Goal: Task Accomplishment & Management: Manage account settings

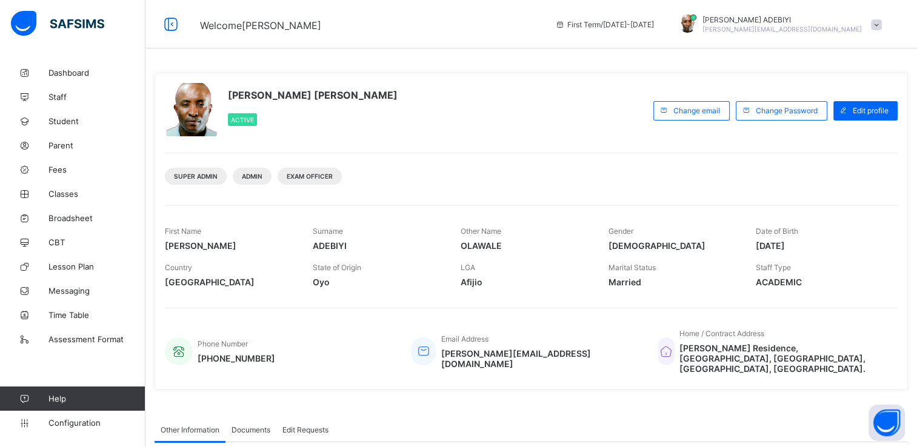
click at [132, 46] on div at bounding box center [71, 24] width 145 height 48
click at [66, 150] on span "Parent" at bounding box center [96, 146] width 97 height 10
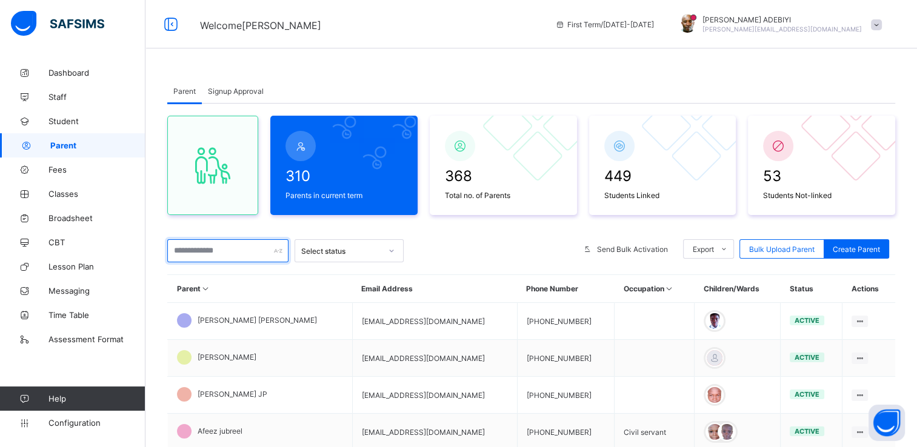
click at [219, 254] on input "text" at bounding box center [227, 250] width 121 height 23
click at [201, 251] on input "text" at bounding box center [227, 250] width 121 height 23
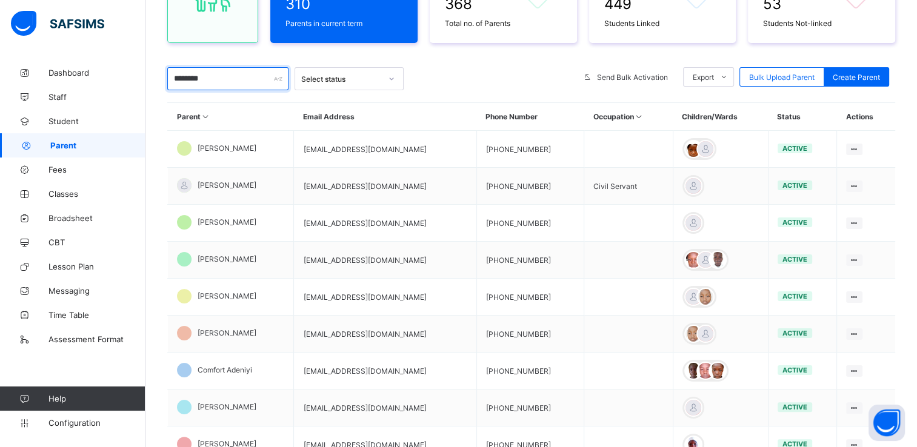
scroll to position [201, 0]
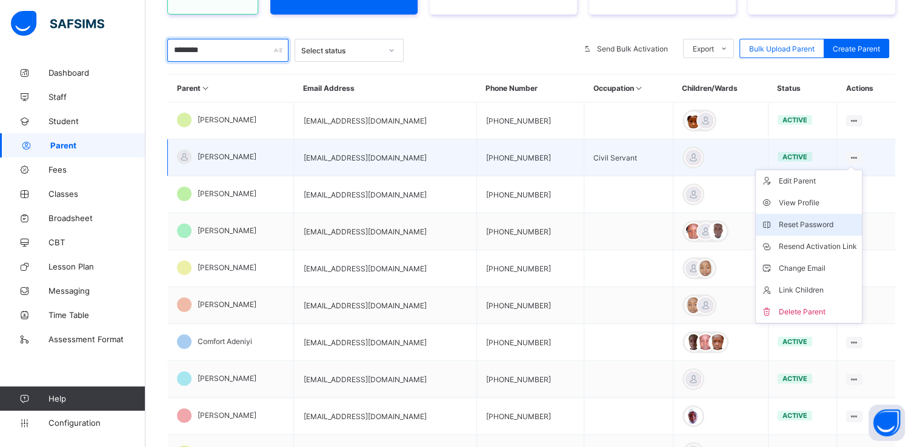
type input "********"
click at [815, 222] on div "Reset Password" at bounding box center [817, 225] width 78 height 12
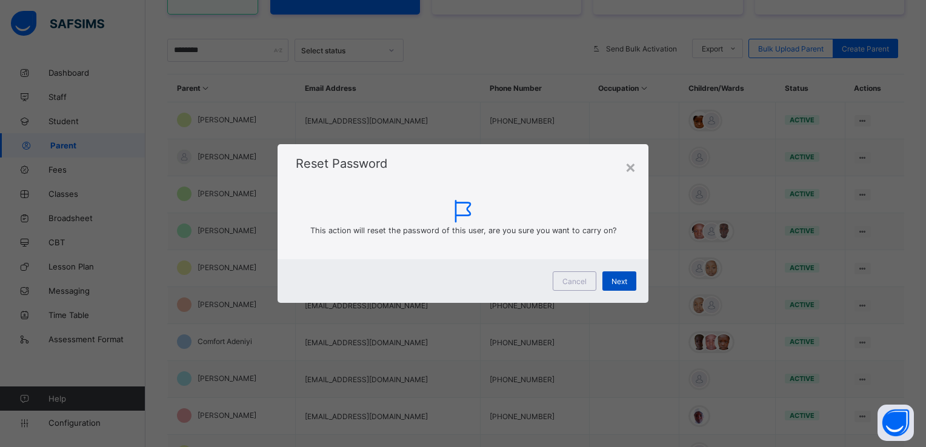
click at [624, 275] on div "Next" at bounding box center [619, 280] width 34 height 19
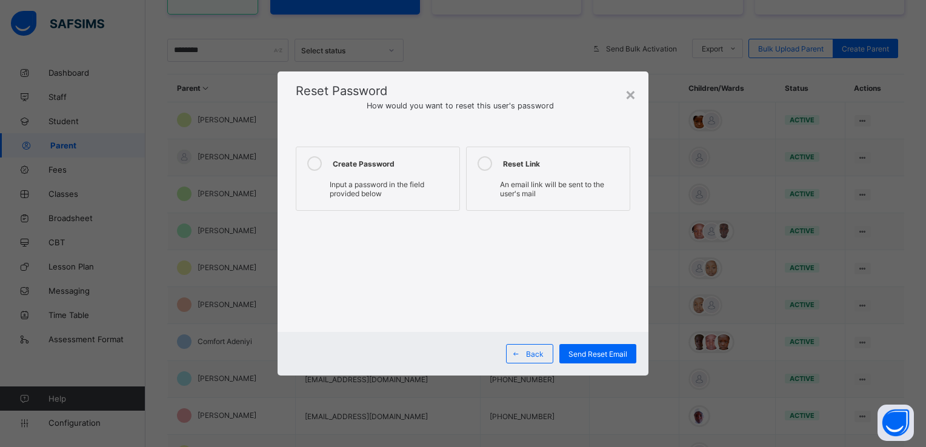
click at [313, 164] on icon at bounding box center [314, 163] width 15 height 15
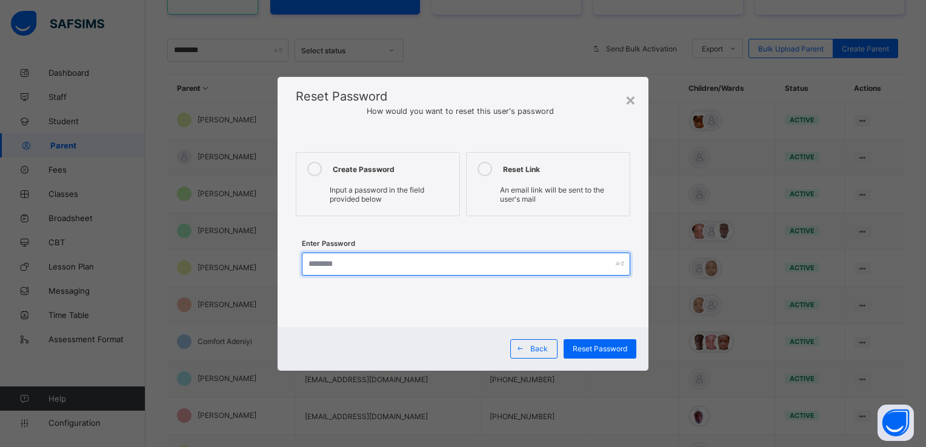
click at [345, 264] on input "text" at bounding box center [466, 264] width 328 height 23
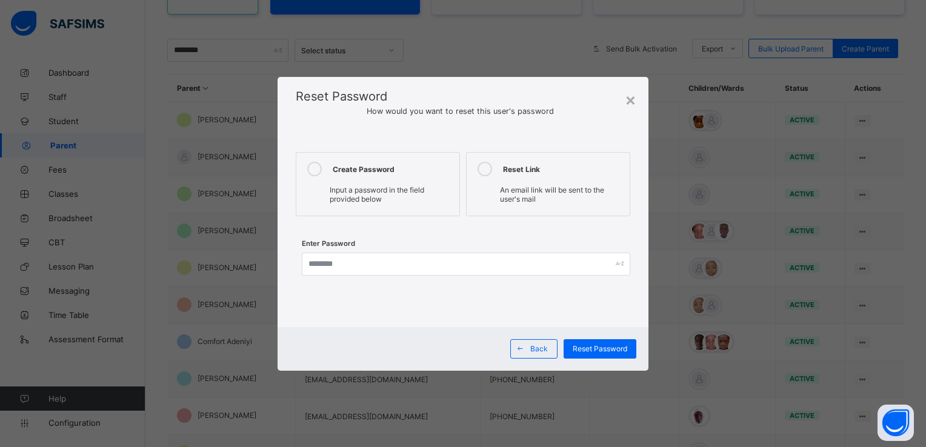
click at [317, 281] on div "Enter Password" at bounding box center [463, 266] width 334 height 38
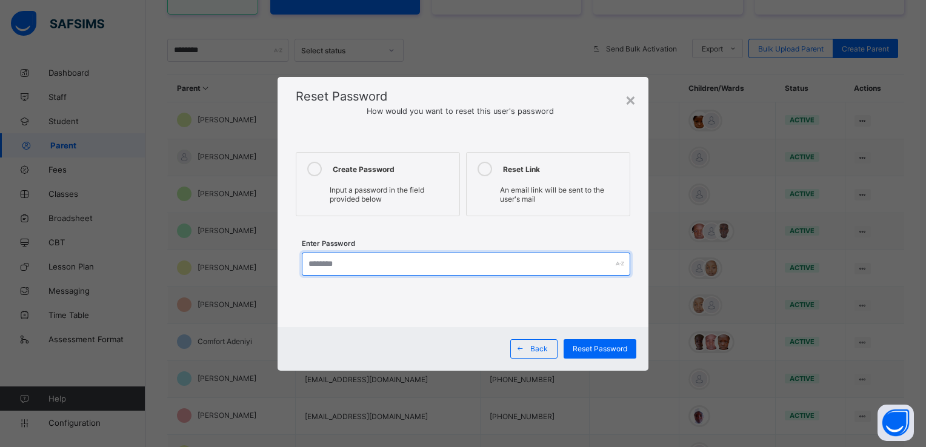
click at [310, 265] on input "text" at bounding box center [466, 264] width 328 height 23
type input "*********"
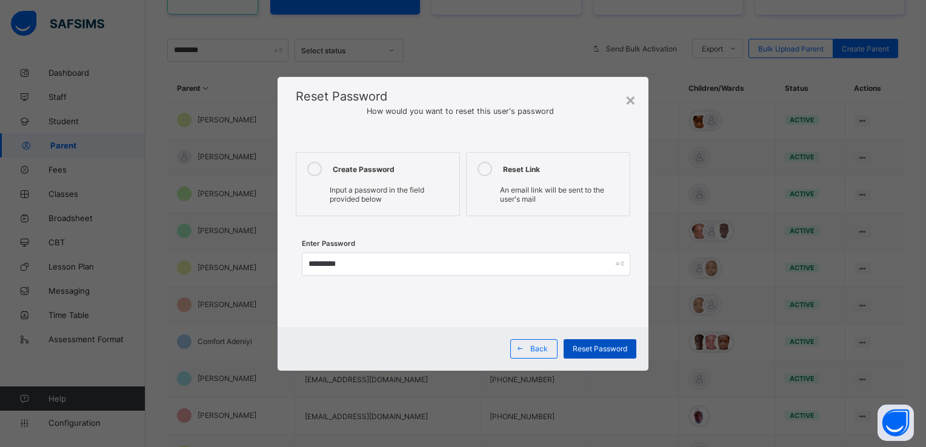
click at [618, 351] on span "Reset Password" at bounding box center [600, 348] width 55 height 9
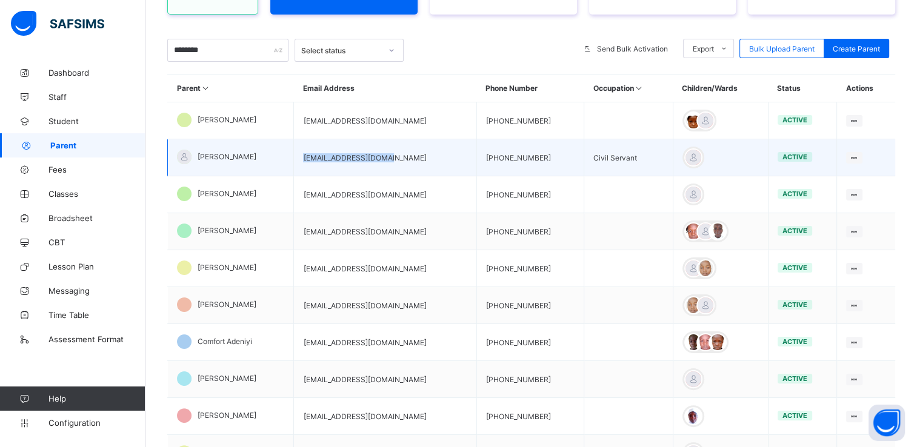
drag, startPoint x: 313, startPoint y: 159, endPoint x: 400, endPoint y: 162, distance: 87.3
click at [400, 162] on td "[EMAIL_ADDRESS][DOMAIN_NAME]" at bounding box center [385, 157] width 182 height 37
copy td "[EMAIL_ADDRESS][DOMAIN_NAME]"
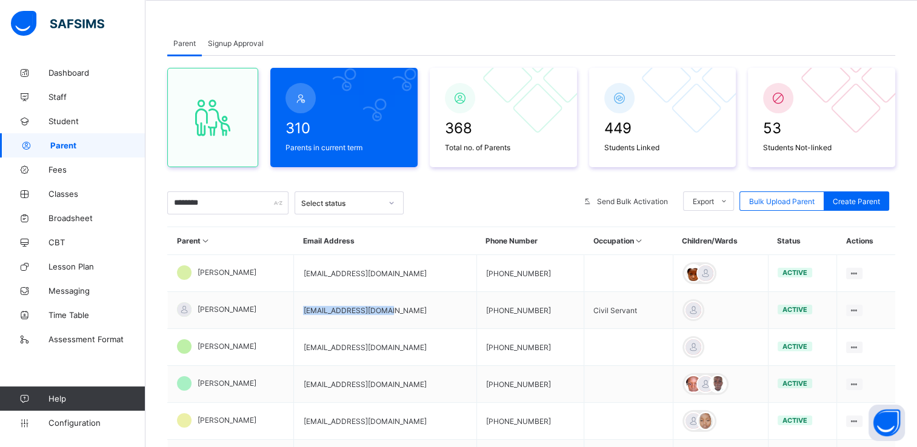
scroll to position [0, 0]
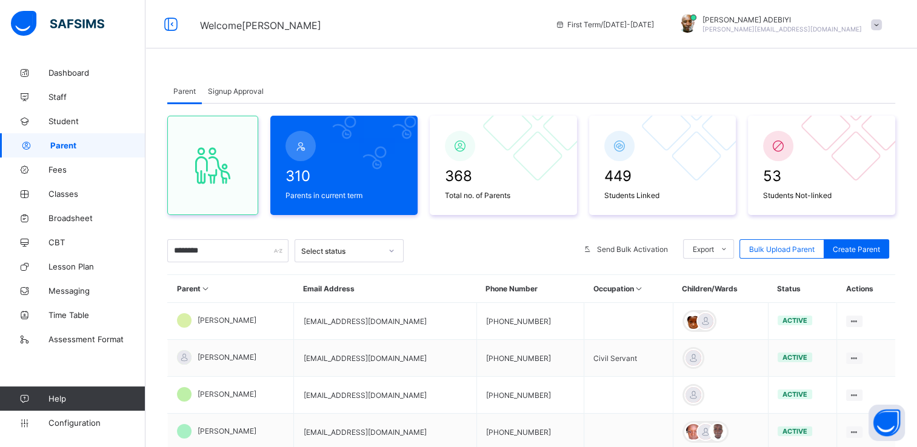
click at [881, 25] on span at bounding box center [876, 24] width 11 height 11
click at [852, 134] on span "Logout" at bounding box center [842, 140] width 80 height 14
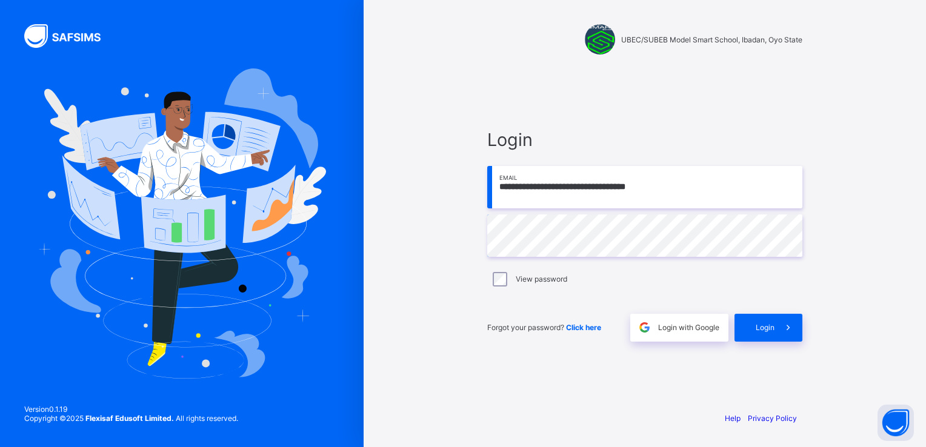
drag, startPoint x: 671, startPoint y: 186, endPoint x: 665, endPoint y: 187, distance: 6.2
click at [665, 187] on input "**********" at bounding box center [644, 187] width 315 height 42
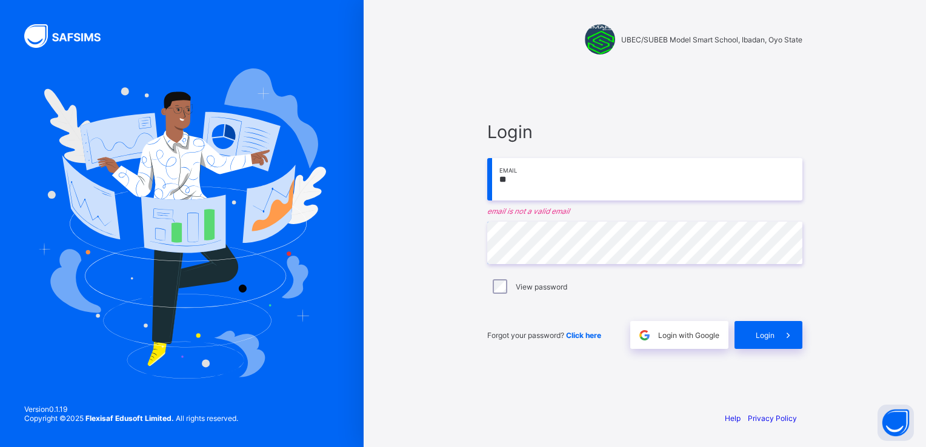
type input "*"
paste input "**********"
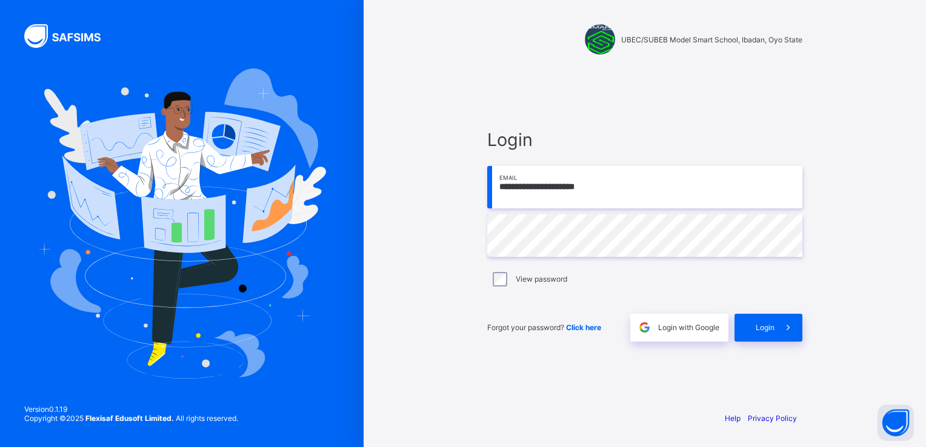
type input "**********"
click at [784, 335] on span at bounding box center [788, 328] width 28 height 28
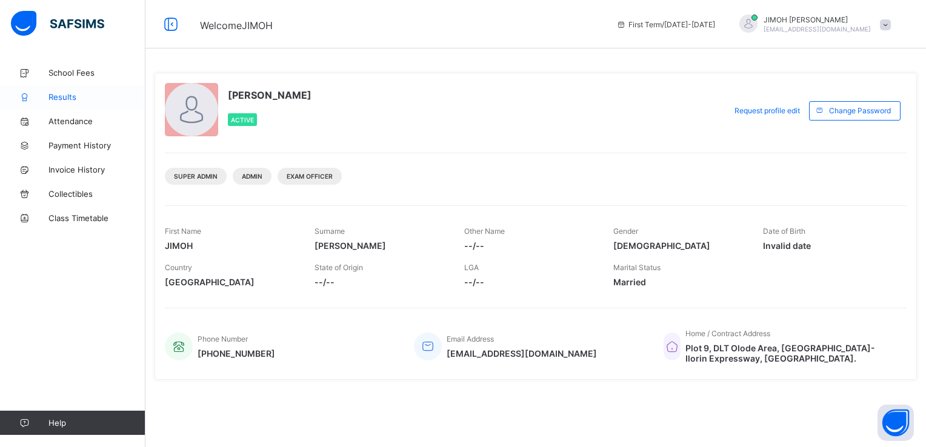
click at [70, 100] on span "Results" at bounding box center [96, 97] width 97 height 10
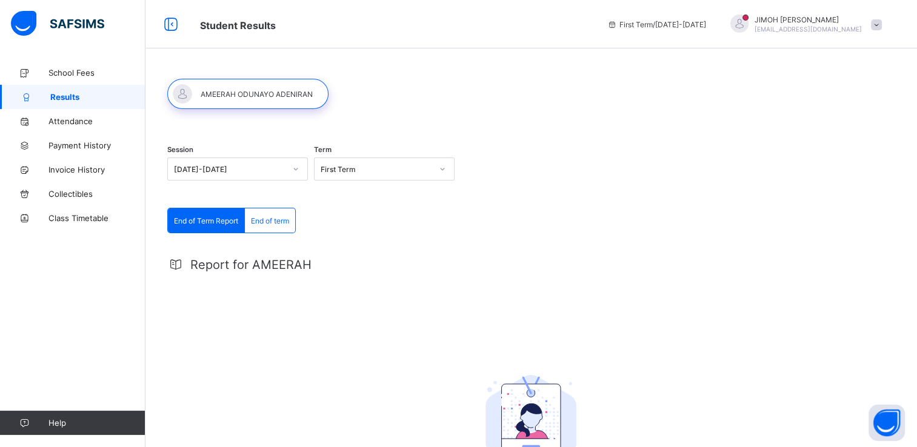
click at [237, 88] on div at bounding box center [247, 94] width 161 height 30
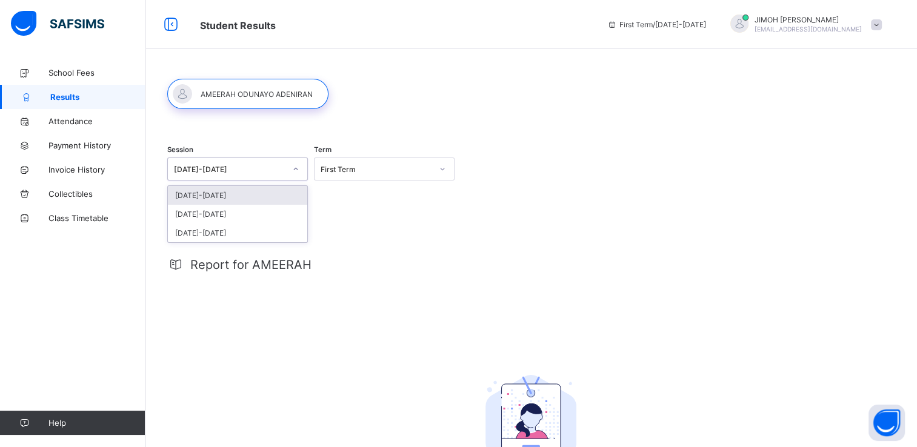
click at [296, 171] on icon at bounding box center [295, 169] width 7 height 12
click at [233, 213] on div "[DATE]-[DATE]" at bounding box center [237, 214] width 139 height 19
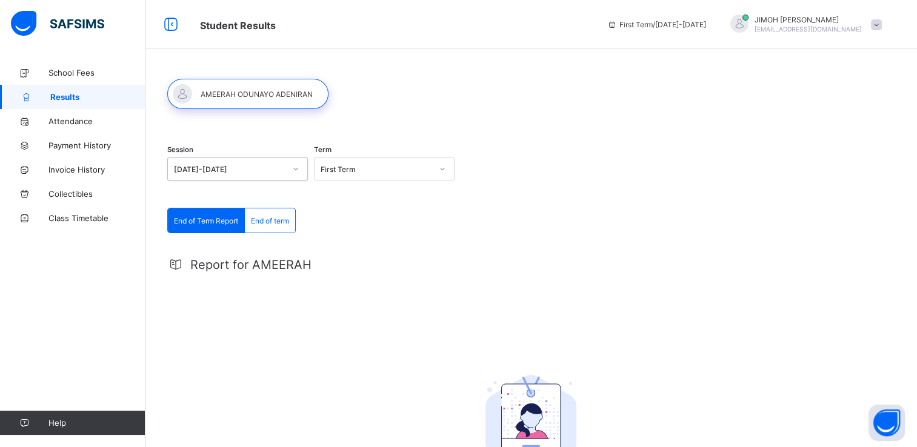
click at [294, 173] on div at bounding box center [295, 168] width 21 height 19
drag, startPoint x: 242, startPoint y: 198, endPoint x: 574, endPoint y: 234, distance: 333.9
click at [574, 234] on div "End of Term Report End of term End of Term Report End of term Report for AMEERA…" at bounding box center [530, 380] width 727 height 345
click at [290, 171] on div at bounding box center [295, 168] width 21 height 19
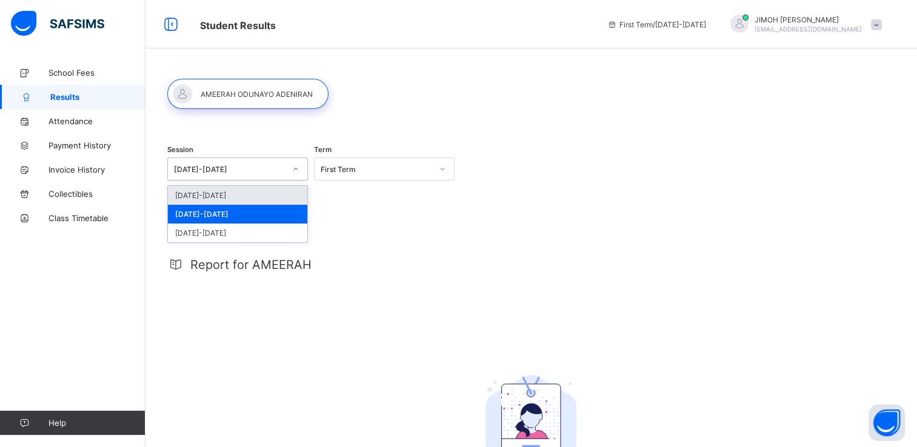
drag, startPoint x: 265, startPoint y: 190, endPoint x: 291, endPoint y: 171, distance: 32.6
click at [291, 171] on div at bounding box center [295, 168] width 21 height 19
click at [204, 193] on div "[DATE]-[DATE]" at bounding box center [237, 195] width 139 height 19
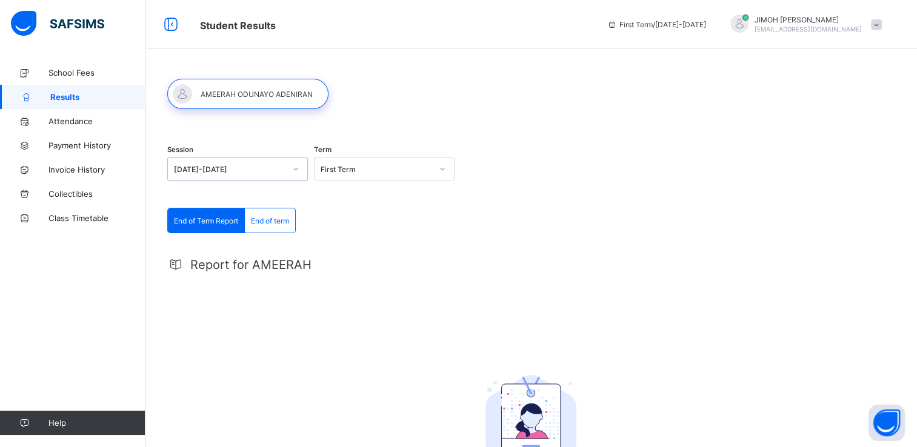
click at [403, 231] on div "End of Term Report End of term End of Term Report End of term Report for AMEERA…" at bounding box center [530, 380] width 727 height 345
click at [299, 170] on div at bounding box center [295, 168] width 21 height 19
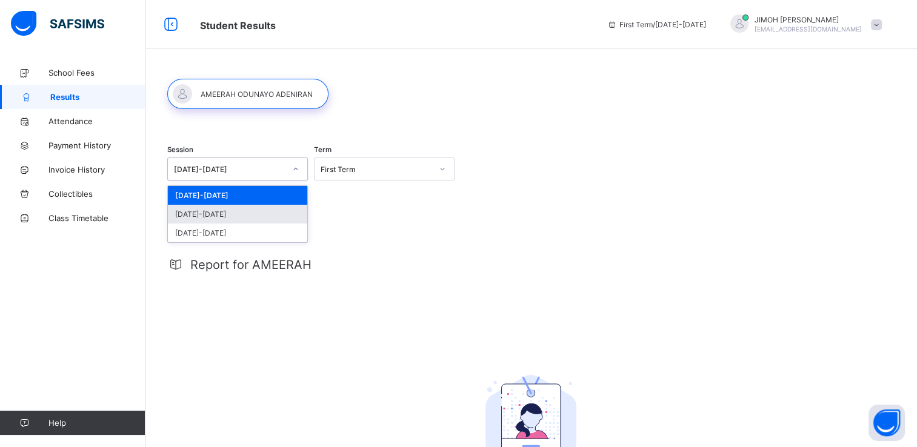
click at [231, 212] on div "[DATE]-[DATE]" at bounding box center [237, 214] width 139 height 19
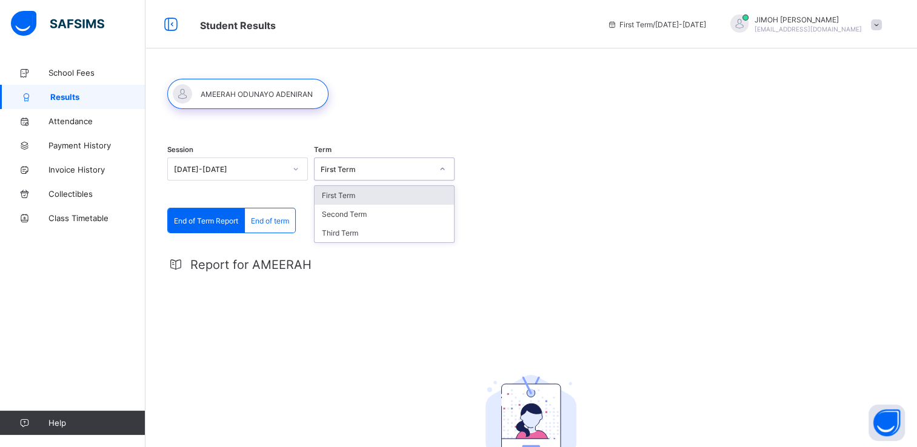
click at [440, 176] on div at bounding box center [442, 168] width 21 height 19
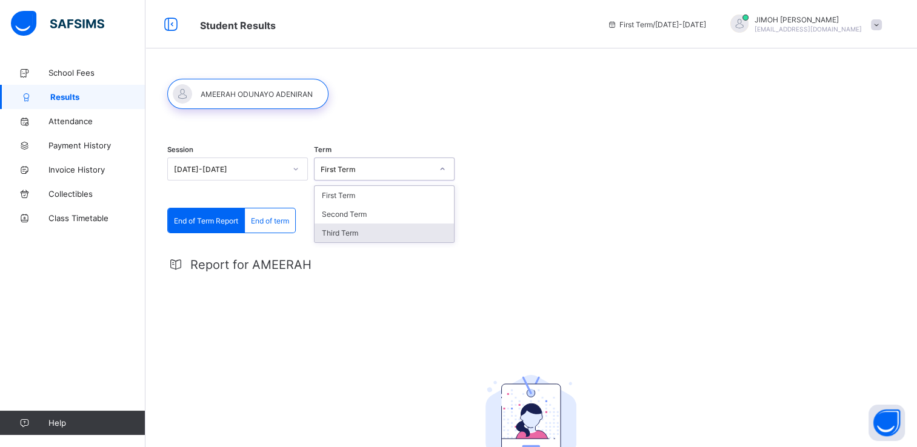
click at [358, 232] on div "Third Term" at bounding box center [383, 233] width 139 height 19
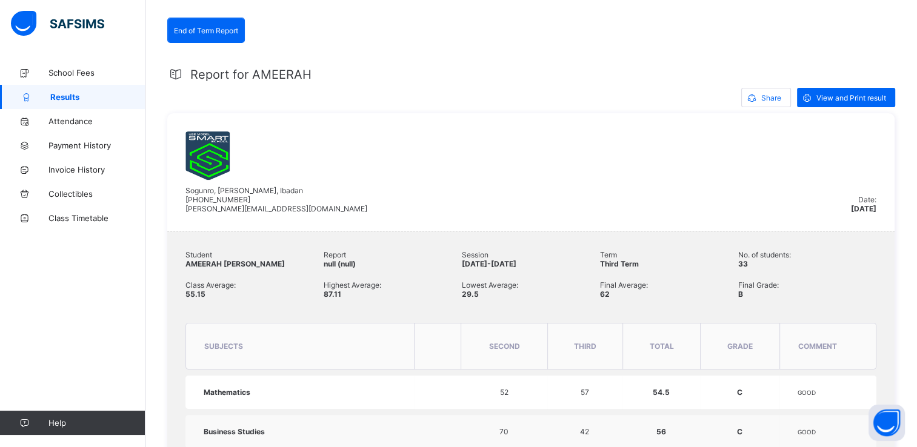
scroll to position [179, 0]
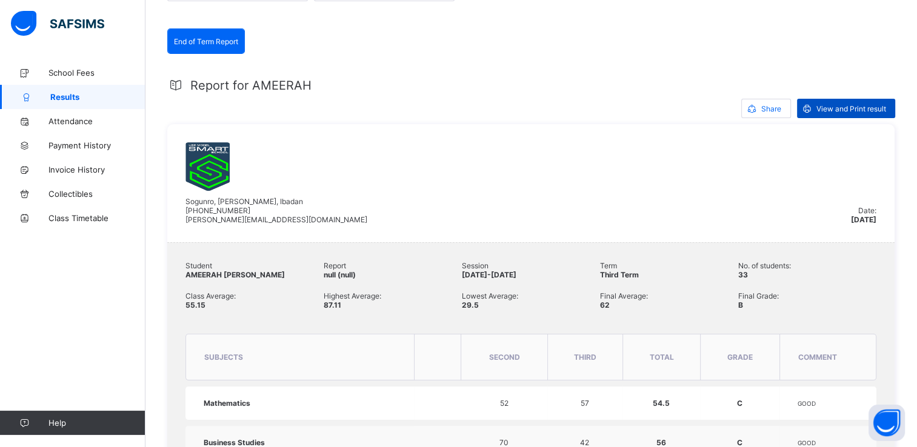
click at [834, 106] on span "View and Print result" at bounding box center [851, 108] width 70 height 9
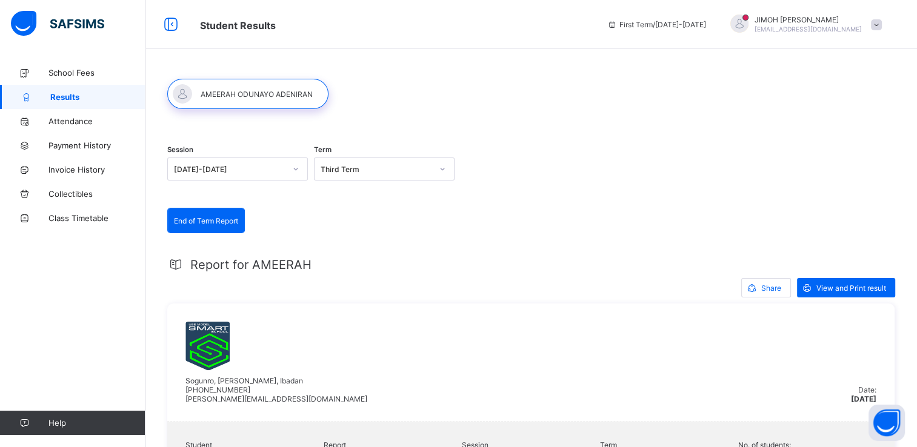
click at [881, 24] on span at bounding box center [876, 24] width 11 height 11
click at [855, 120] on span "Logout" at bounding box center [842, 120] width 80 height 14
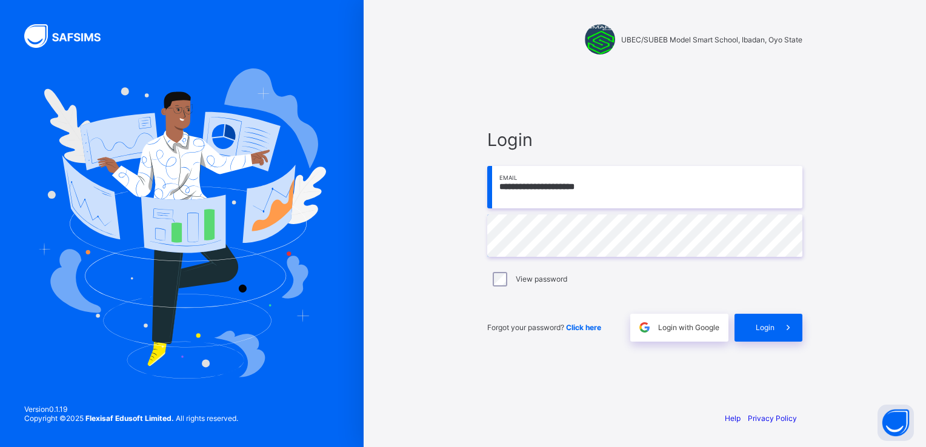
click at [614, 189] on input "**********" at bounding box center [644, 187] width 315 height 42
type input "**********"
click at [788, 325] on icon at bounding box center [788, 328] width 13 height 12
click at [788, 325] on icon at bounding box center [788, 327] width 17 height 16
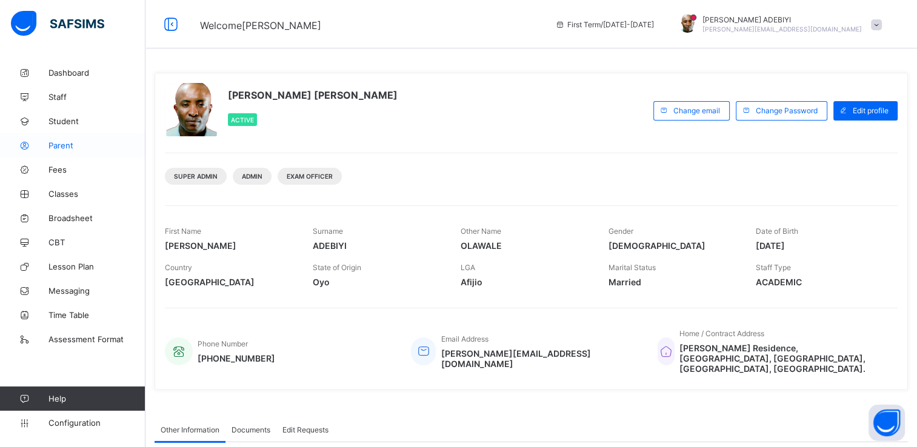
click at [58, 149] on span "Parent" at bounding box center [96, 146] width 97 height 10
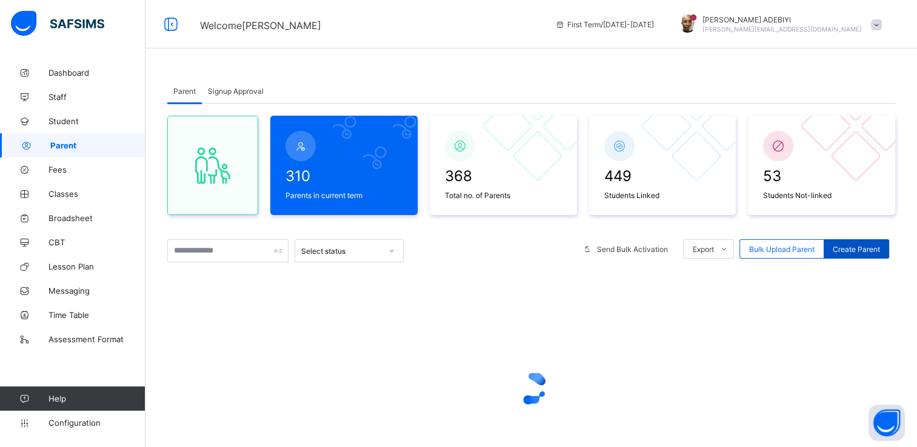
click at [866, 248] on span "Create Parent" at bounding box center [855, 249] width 47 height 9
select select "**"
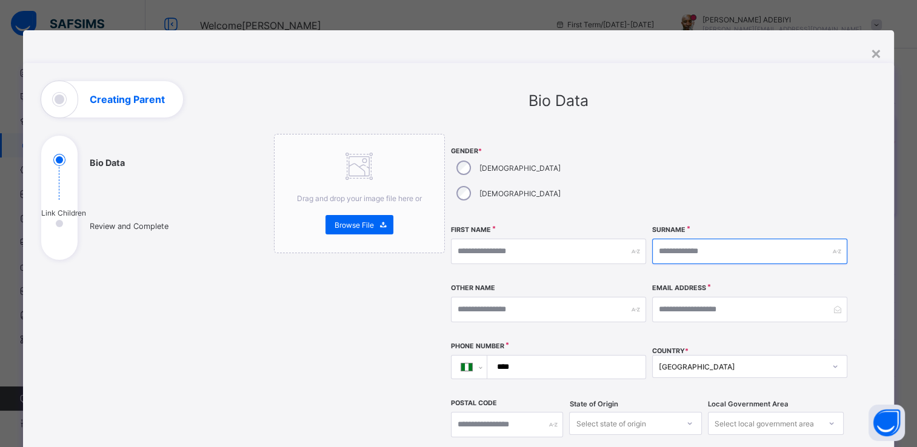
click at [671, 239] on input "text" at bounding box center [749, 251] width 195 height 25
type input "********"
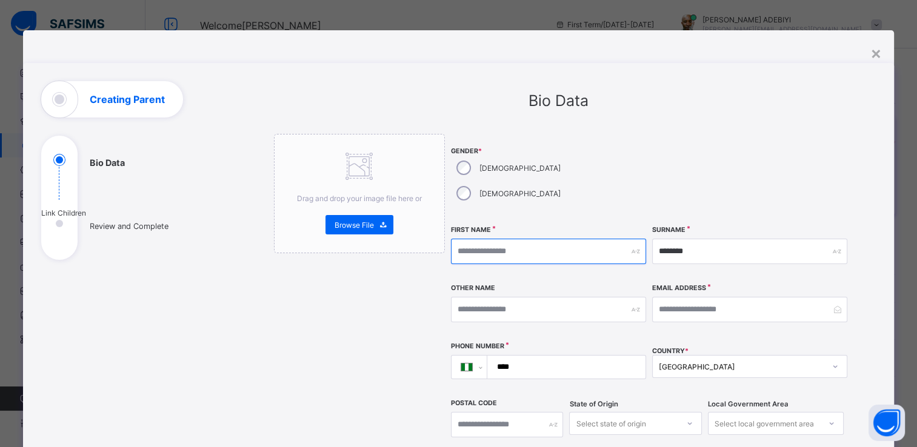
click at [523, 239] on input "text" at bounding box center [548, 251] width 195 height 25
type input "********"
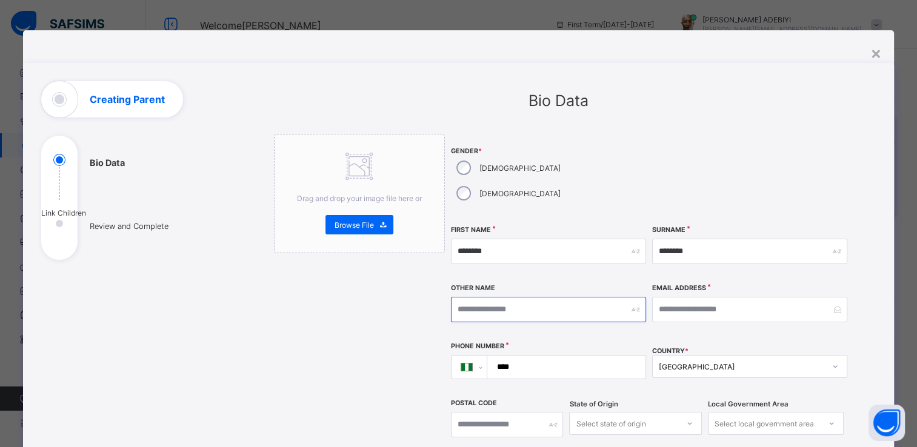
click at [511, 297] on input "text" at bounding box center [548, 309] width 195 height 25
type input "********"
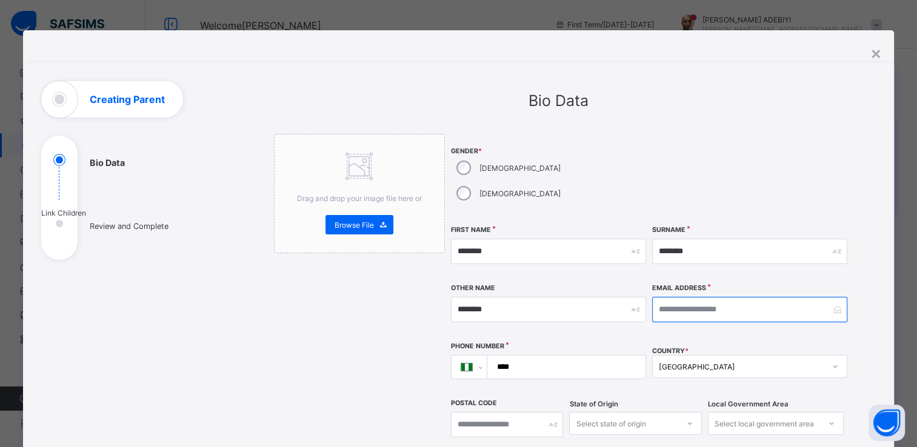
click at [683, 297] on input "email" at bounding box center [749, 309] width 195 height 25
type input "**********"
click at [553, 356] on input "****" at bounding box center [564, 367] width 148 height 23
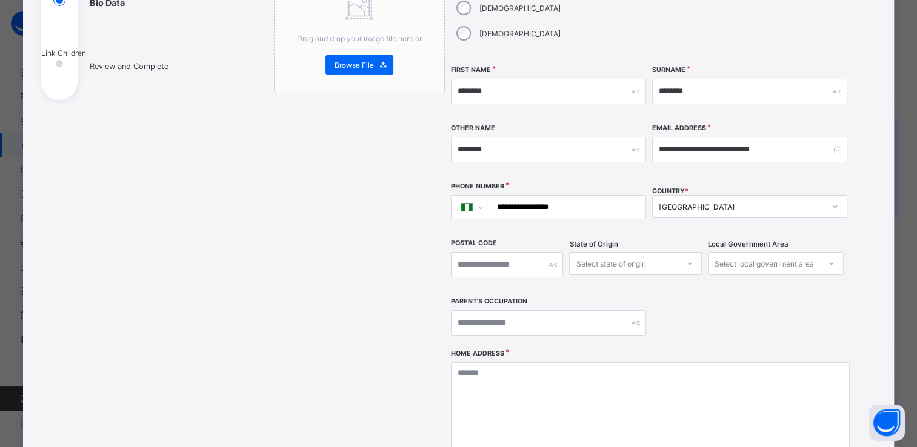
scroll to position [162, 0]
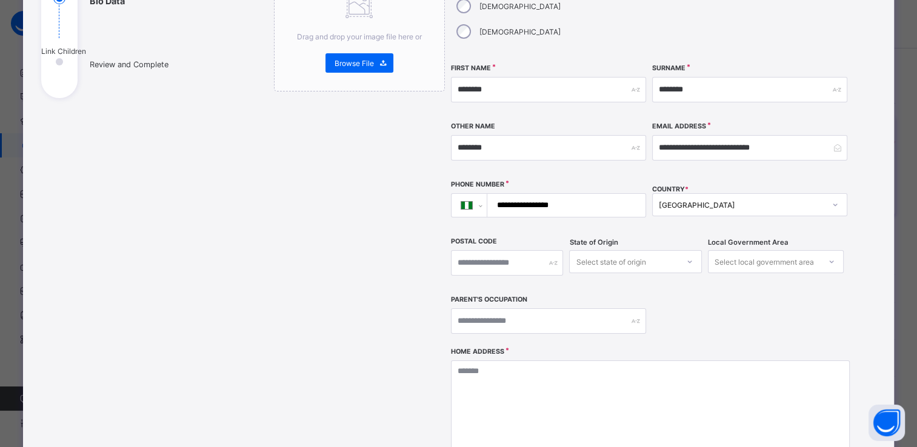
type input "**********"
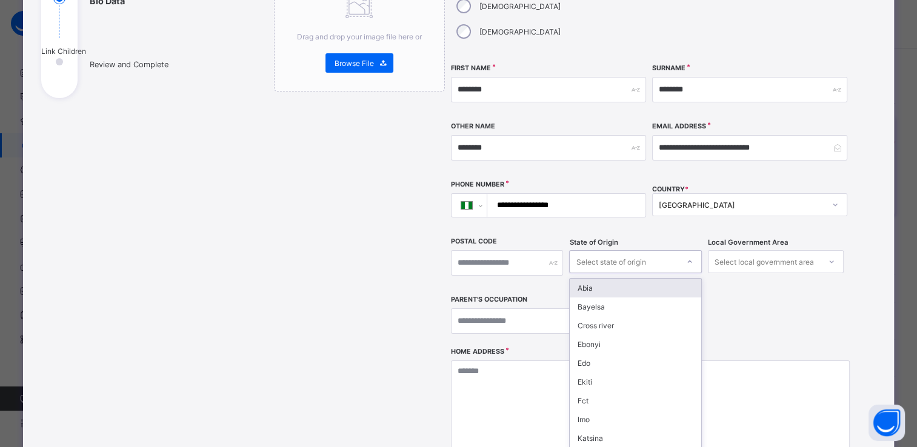
click at [686, 256] on icon at bounding box center [689, 262] width 7 height 12
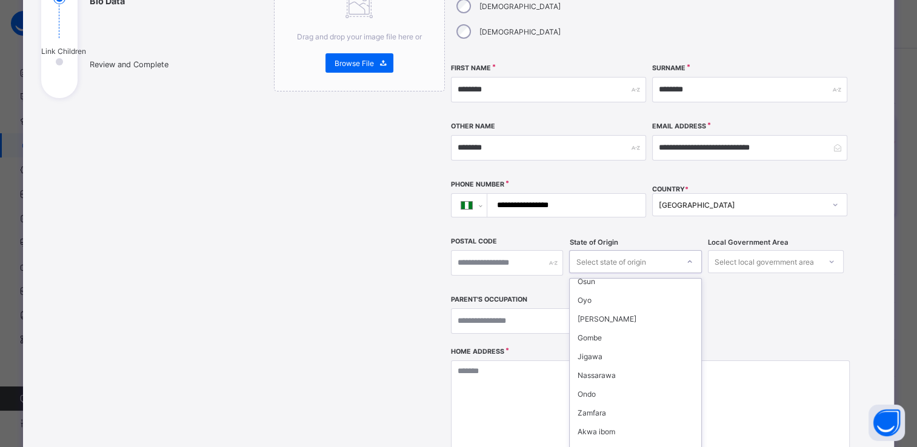
scroll to position [205, 0]
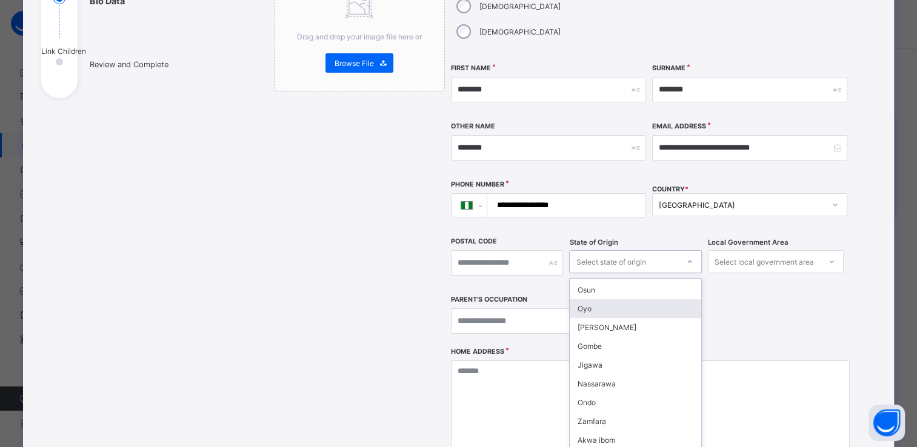
click at [637, 299] on div "Oyo" at bounding box center [634, 308] width 131 height 19
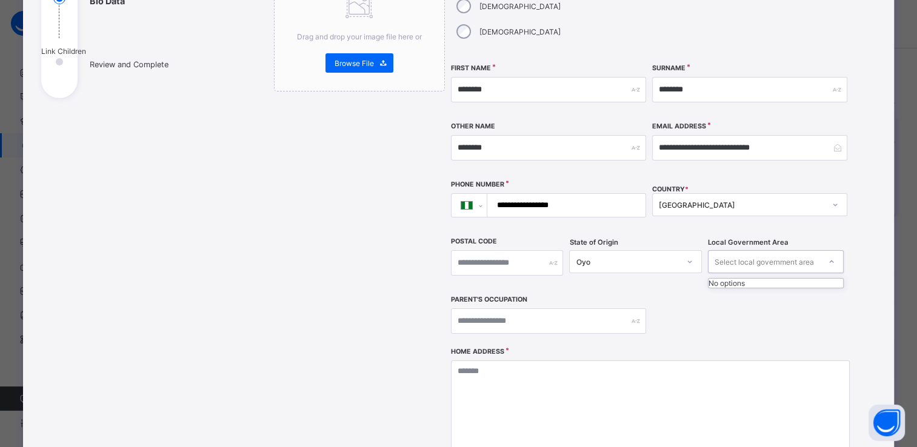
click at [821, 252] on div at bounding box center [831, 261] width 21 height 19
click at [828, 256] on icon at bounding box center [831, 262] width 7 height 12
click at [795, 275] on div "**********" at bounding box center [650, 159] width 399 height 375
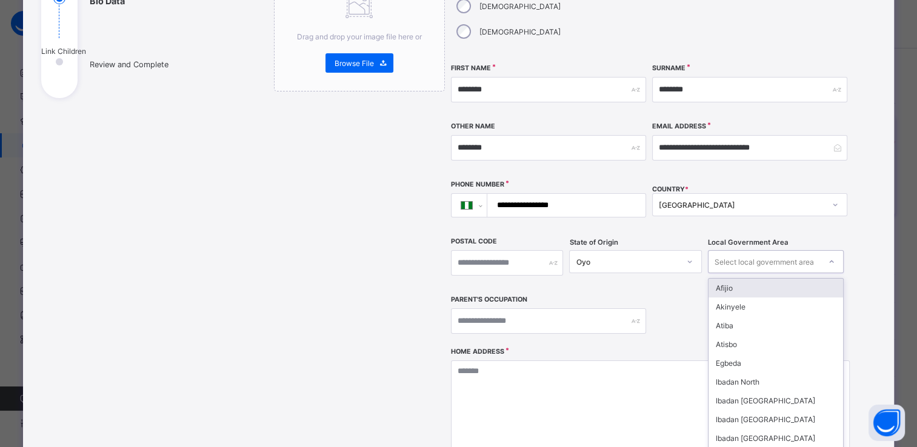
click at [828, 256] on icon at bounding box center [831, 262] width 7 height 12
click at [785, 297] on div "Akinyele" at bounding box center [775, 306] width 135 height 19
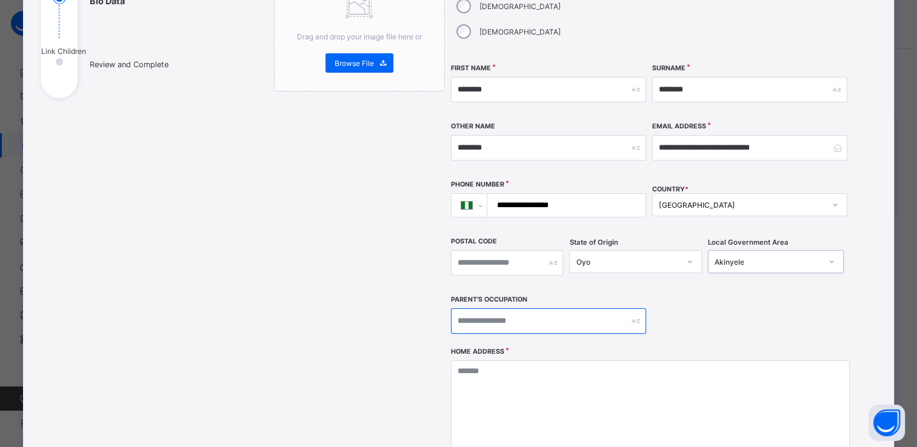
click at [569, 308] on input "text" at bounding box center [548, 320] width 195 height 25
type input "********"
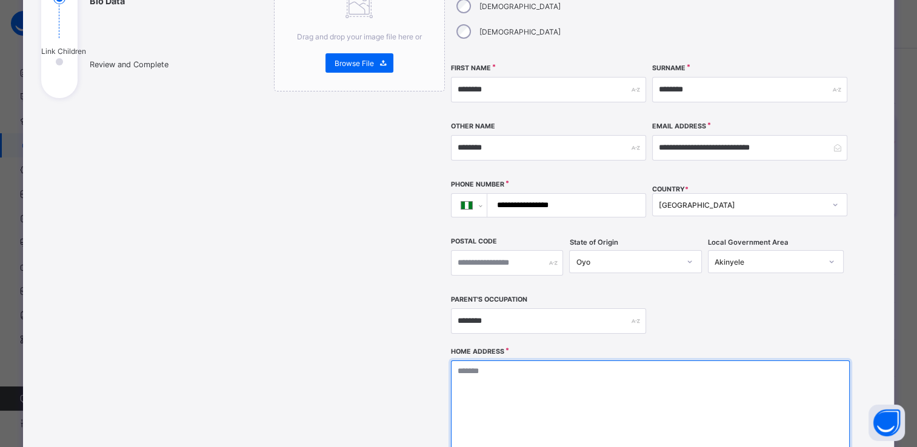
click at [523, 360] on textarea at bounding box center [650, 420] width 399 height 121
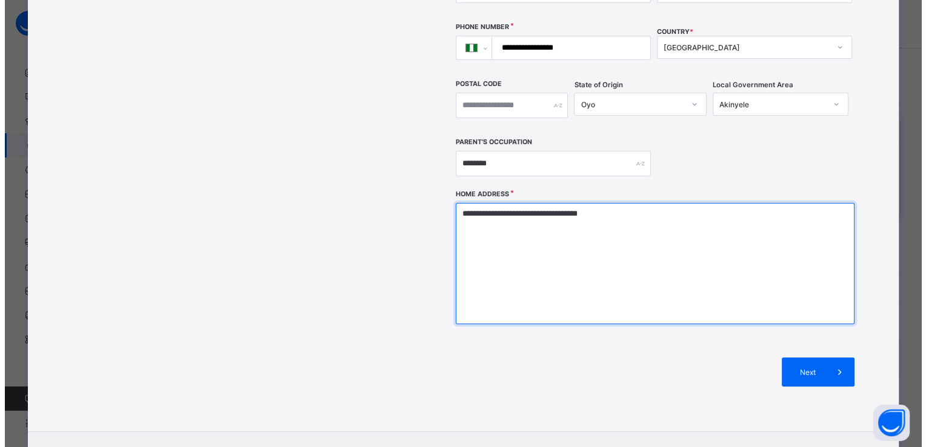
scroll to position [365, 0]
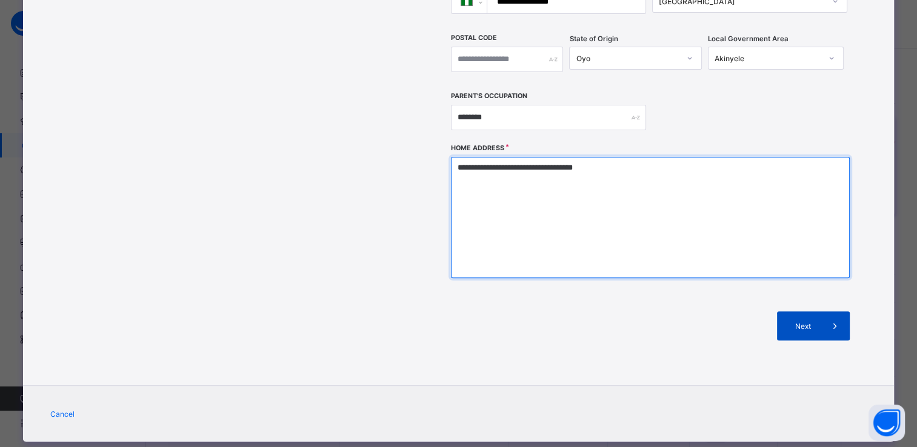
type textarea "**********"
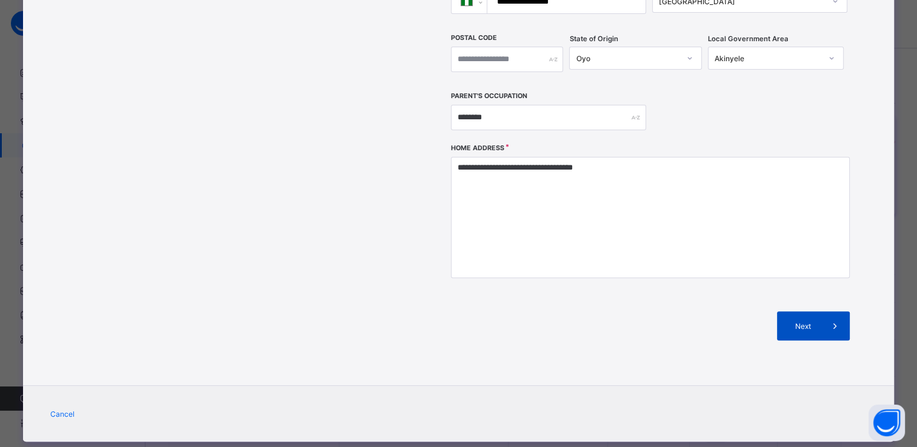
click at [828, 320] on icon at bounding box center [834, 326] width 13 height 12
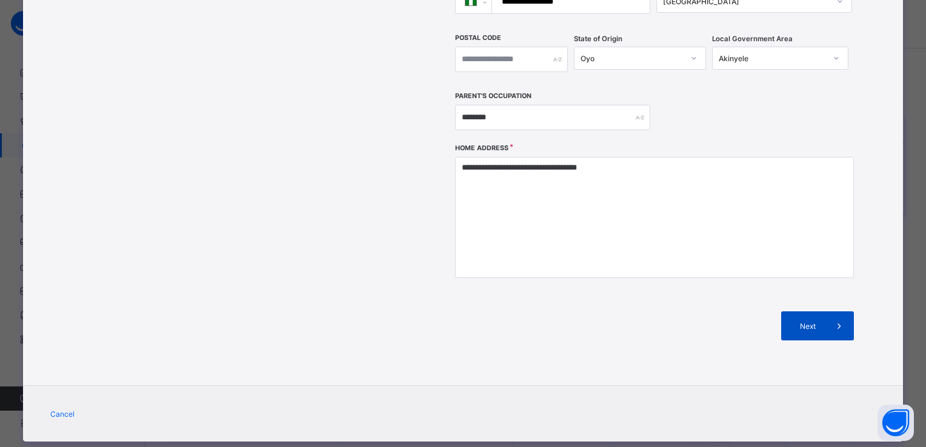
scroll to position [5, 0]
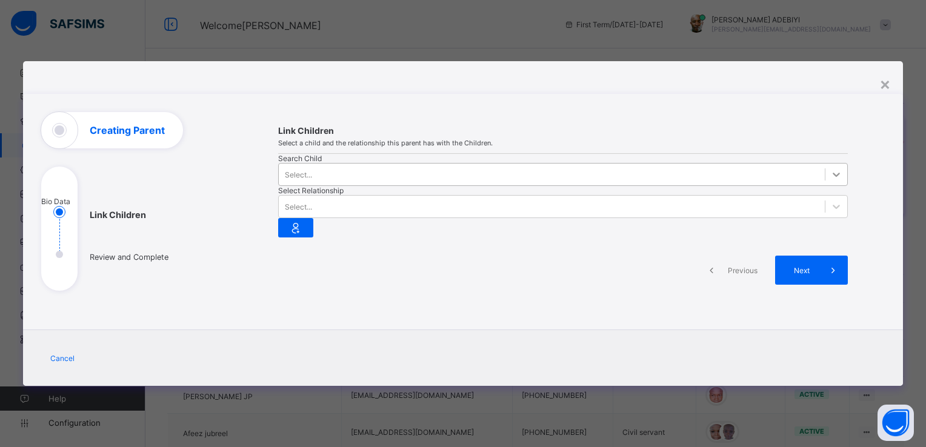
click at [830, 168] on icon at bounding box center [836, 174] width 12 height 12
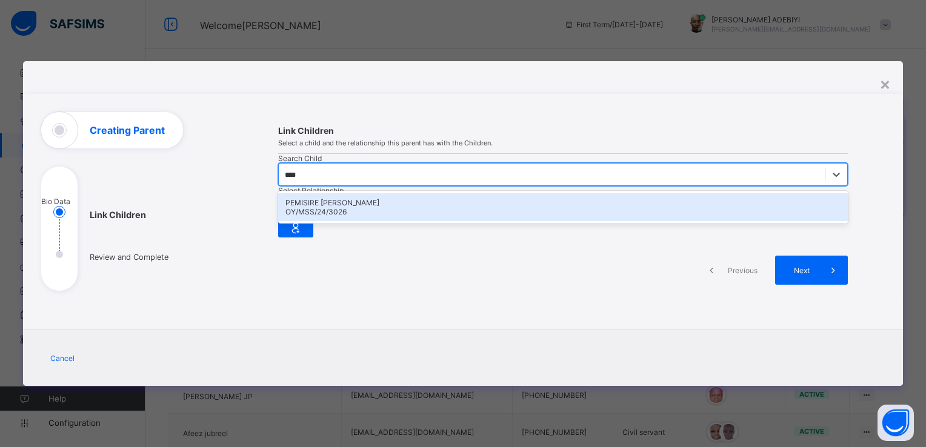
type input "*****"
click at [333, 198] on div "PEMISIRE [PERSON_NAME]" at bounding box center [562, 202] width 555 height 9
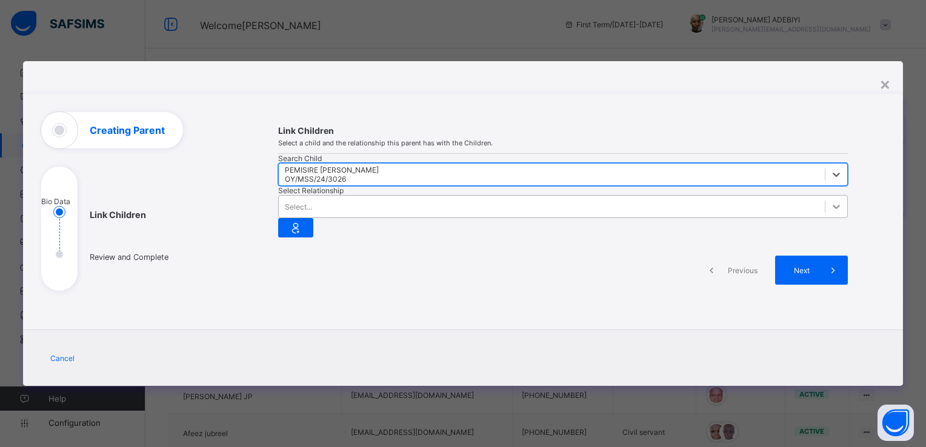
click at [830, 201] on icon at bounding box center [836, 207] width 12 height 12
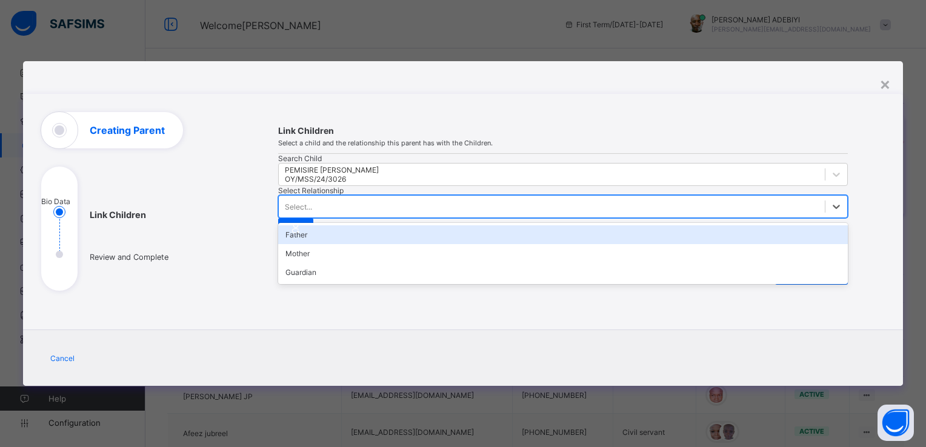
click at [491, 225] on div "Father" at bounding box center [562, 234] width 569 height 19
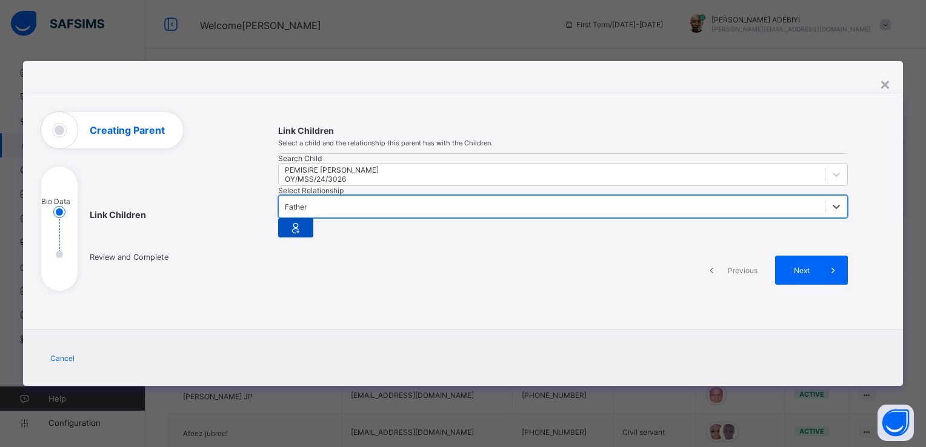
click at [304, 221] on icon at bounding box center [295, 228] width 17 height 15
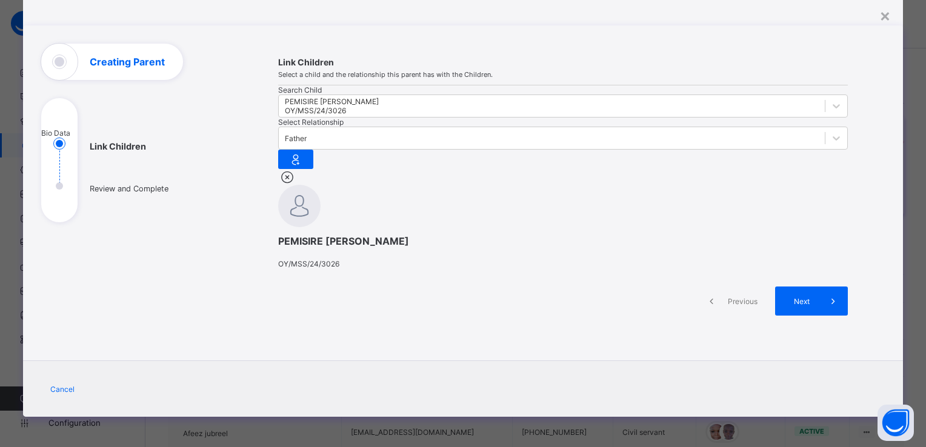
scroll to position [71, 0]
click at [828, 307] on icon at bounding box center [832, 301] width 13 height 12
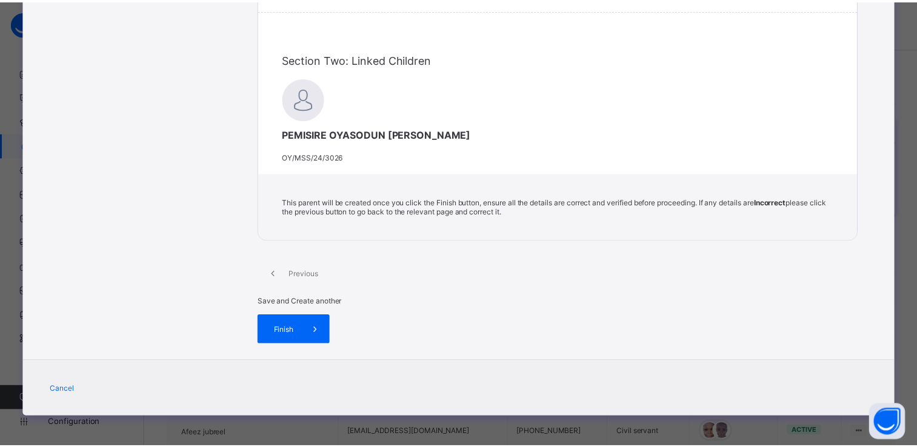
scroll to position [365, 0]
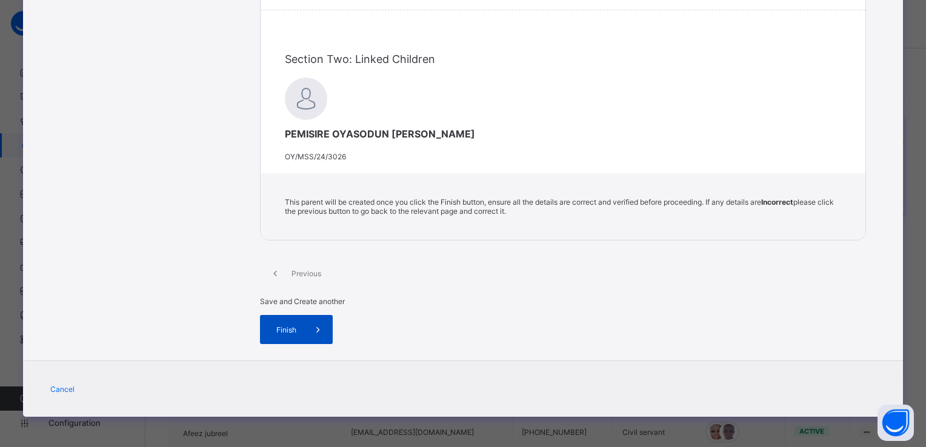
click at [325, 336] on icon at bounding box center [317, 330] width 13 height 12
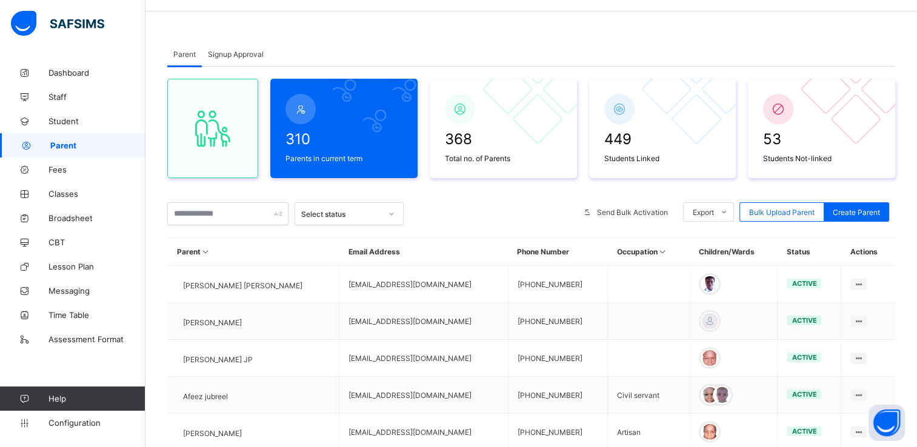
scroll to position [0, 0]
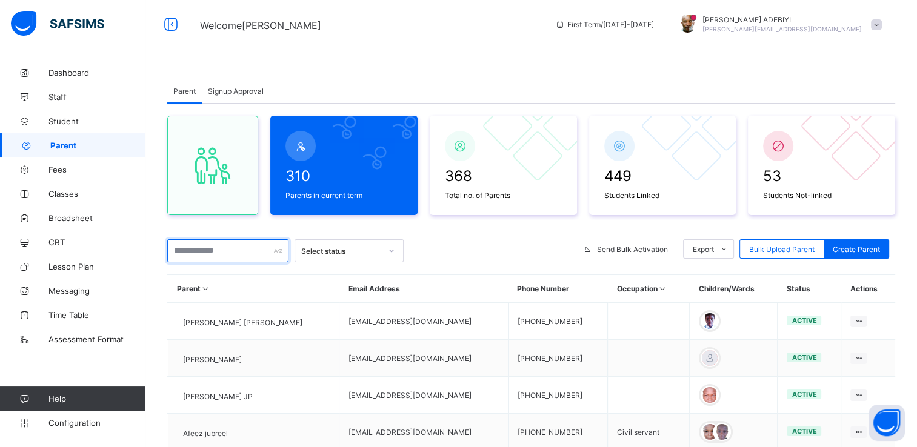
click at [208, 254] on input "text" at bounding box center [227, 250] width 121 height 23
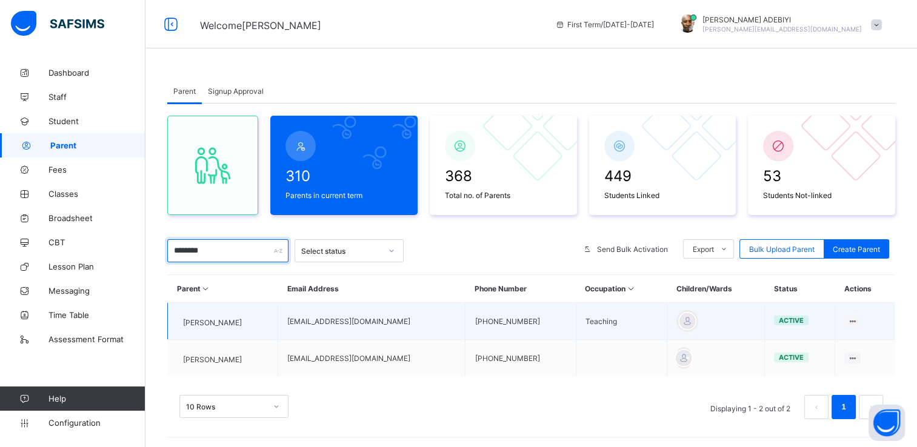
type input "********"
drag, startPoint x: 331, startPoint y: 322, endPoint x: 479, endPoint y: 326, distance: 148.5
click at [465, 326] on td "[EMAIL_ADDRESS][DOMAIN_NAME]" at bounding box center [371, 321] width 187 height 37
copy td "[EMAIL_ADDRESS][DOMAIN_NAME]"
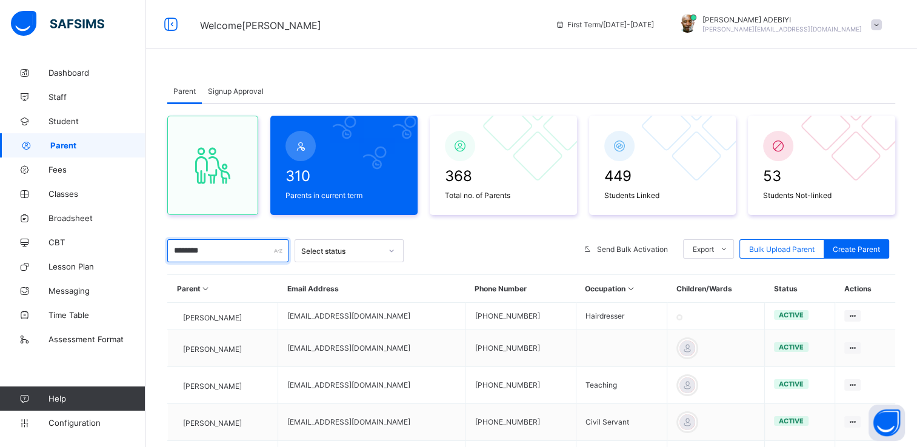
click at [227, 253] on input "********" at bounding box center [227, 250] width 121 height 23
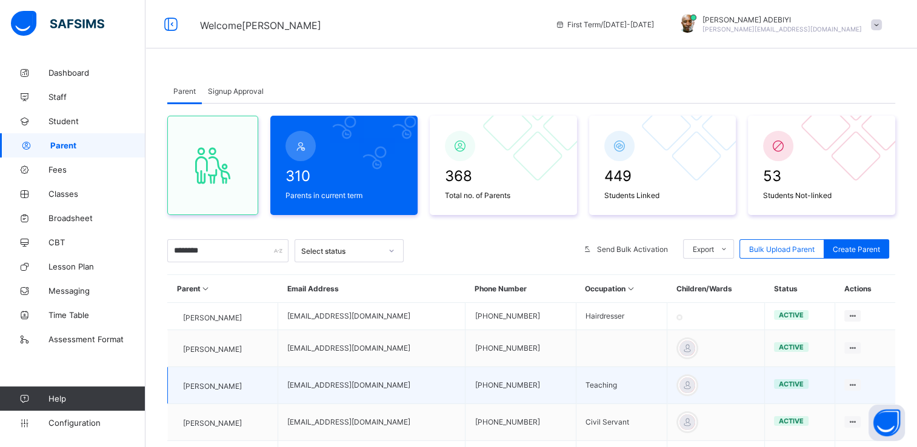
click at [335, 394] on td "[EMAIL_ADDRESS][DOMAIN_NAME]" at bounding box center [371, 385] width 187 height 37
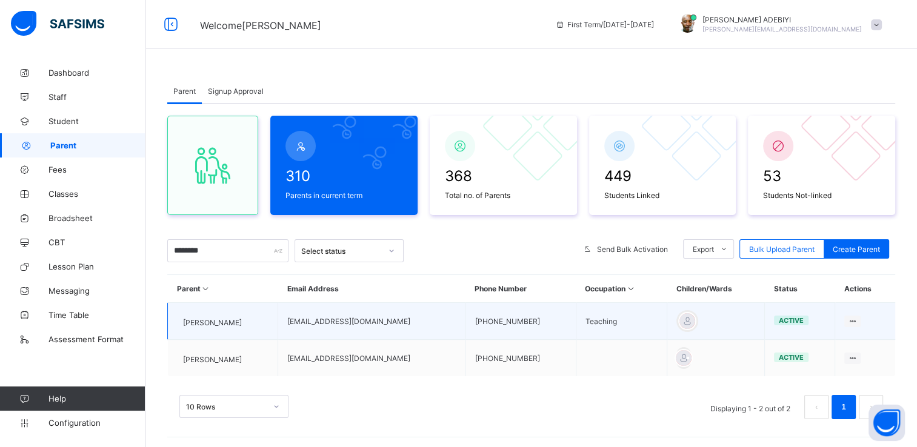
drag, startPoint x: 335, startPoint y: 394, endPoint x: 453, endPoint y: 321, distance: 138.7
click at [331, 322] on td "[EMAIL_ADDRESS][DOMAIN_NAME]" at bounding box center [371, 321] width 187 height 37
drag, startPoint x: 331, startPoint y: 322, endPoint x: 457, endPoint y: 324, distance: 126.0
click at [457, 324] on td "[EMAIL_ADDRESS][DOMAIN_NAME]" at bounding box center [371, 321] width 187 height 37
copy td "[EMAIL_ADDRESS][DOMAIN_NAME]"
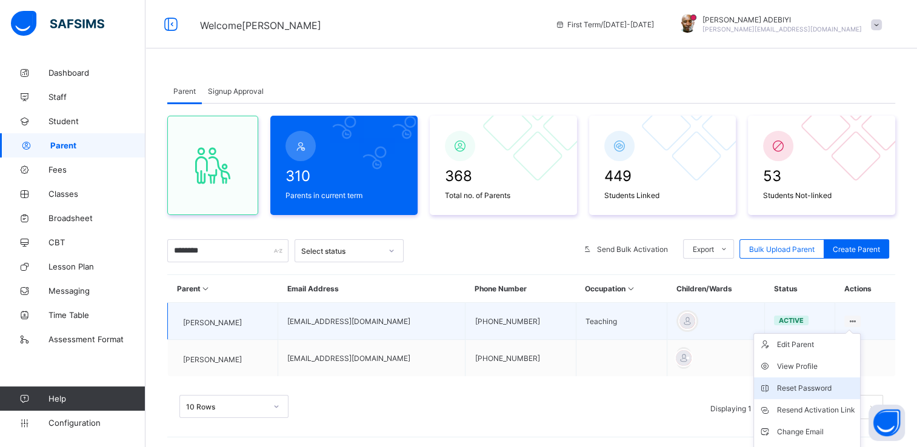
click at [820, 387] on div "Reset Password" at bounding box center [816, 388] width 78 height 12
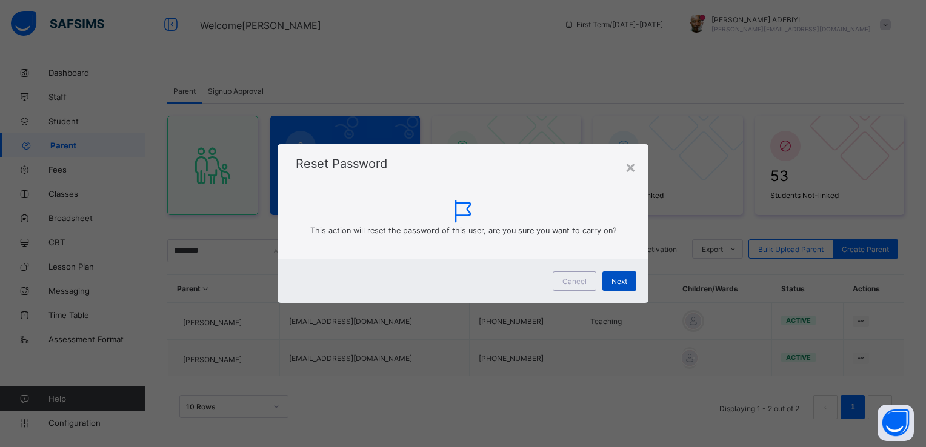
click at [619, 278] on span "Next" at bounding box center [619, 281] width 16 height 9
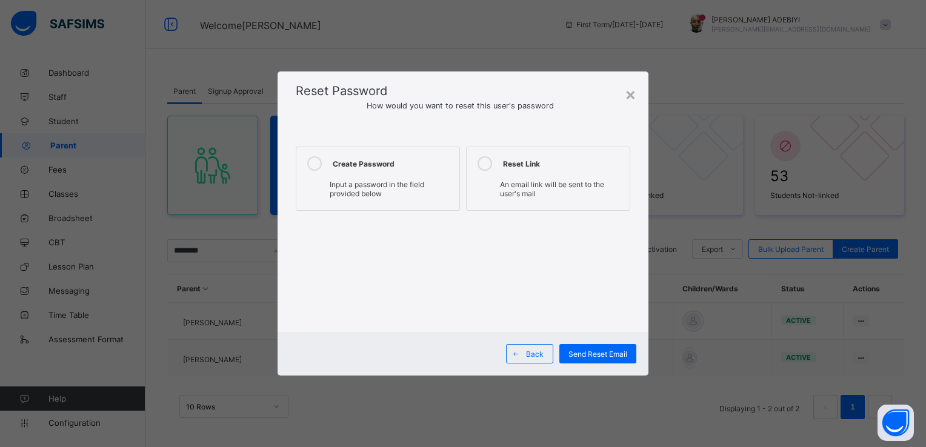
click at [309, 160] on icon at bounding box center [314, 163] width 15 height 15
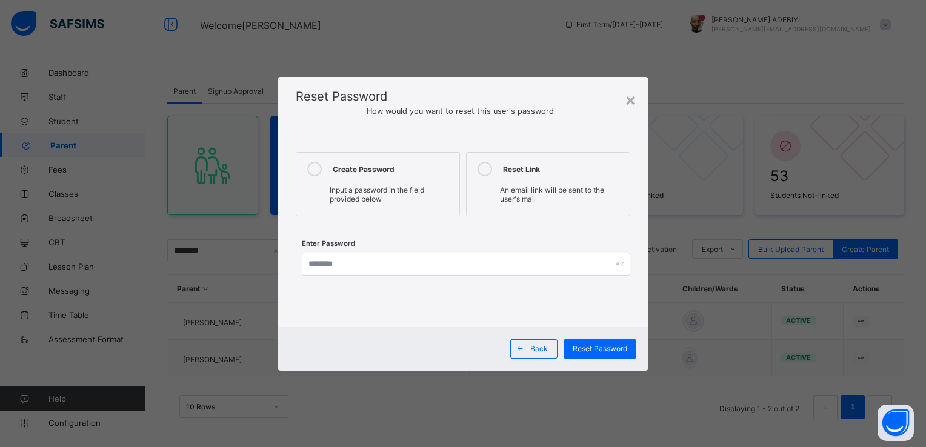
click at [340, 280] on div "Enter Password" at bounding box center [463, 266] width 334 height 38
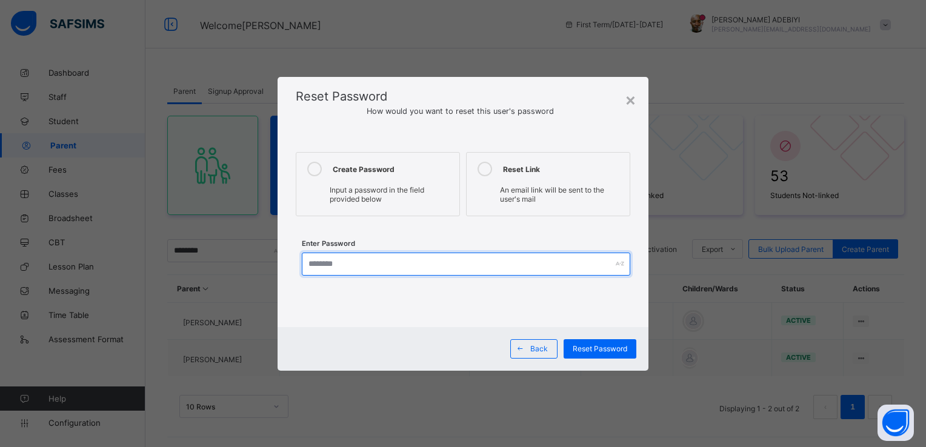
click at [338, 265] on input "text" at bounding box center [466, 264] width 328 height 23
type input "**********"
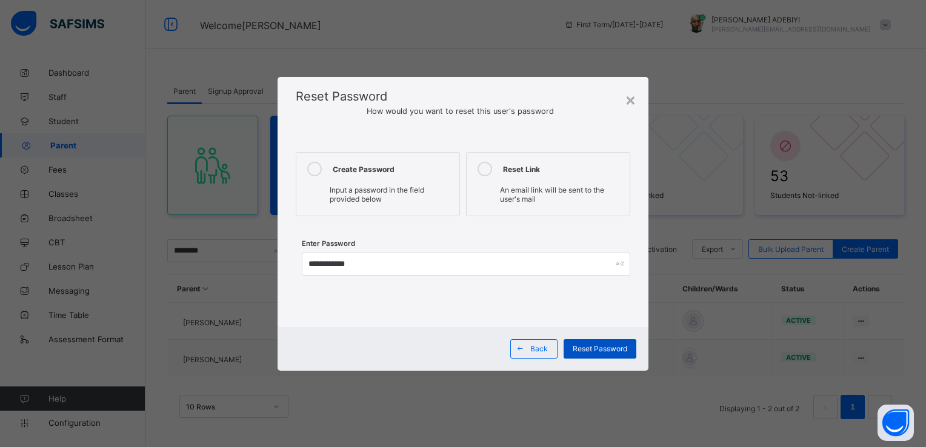
click at [615, 351] on span "Reset Password" at bounding box center [600, 348] width 55 height 9
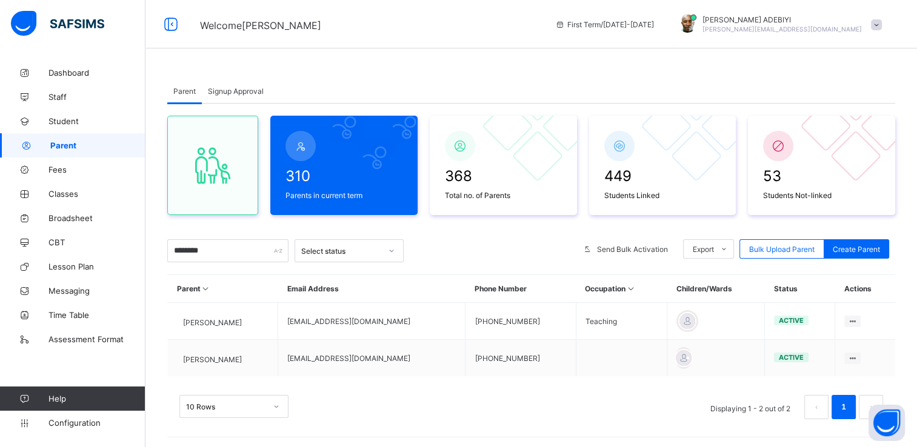
click at [881, 23] on span at bounding box center [876, 24] width 11 height 11
click at [846, 138] on span "Logout" at bounding box center [842, 140] width 80 height 14
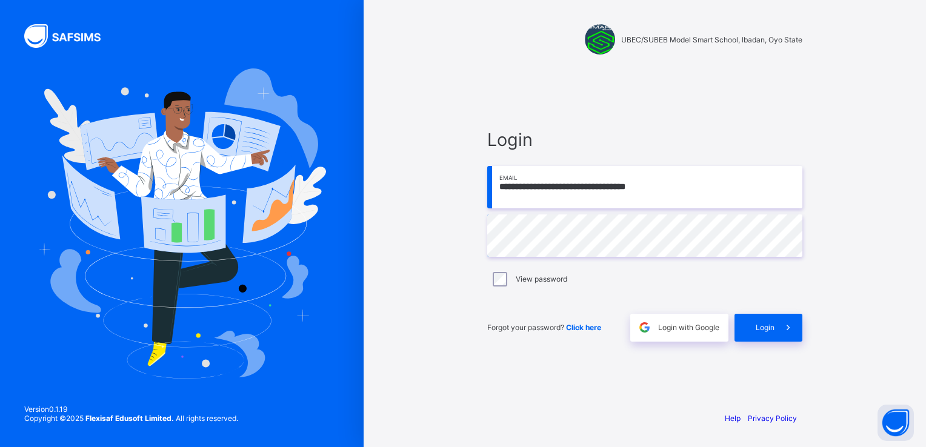
click at [666, 192] on input "**********" at bounding box center [644, 187] width 315 height 42
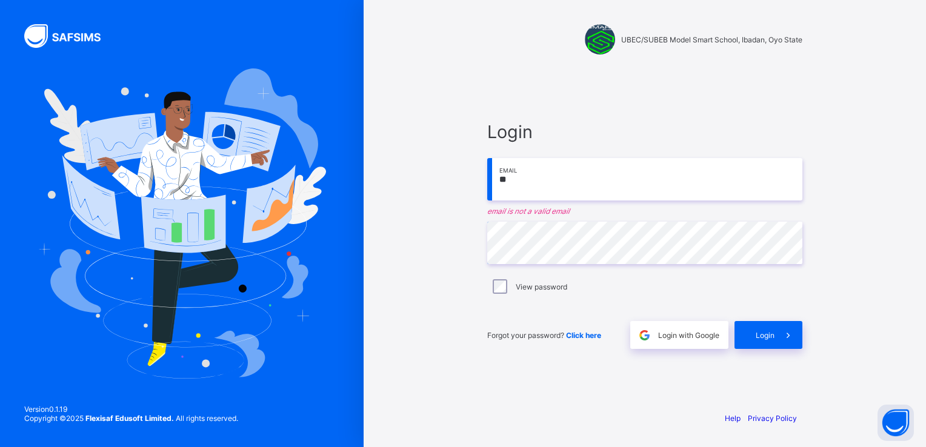
type input "*"
paste input "**********"
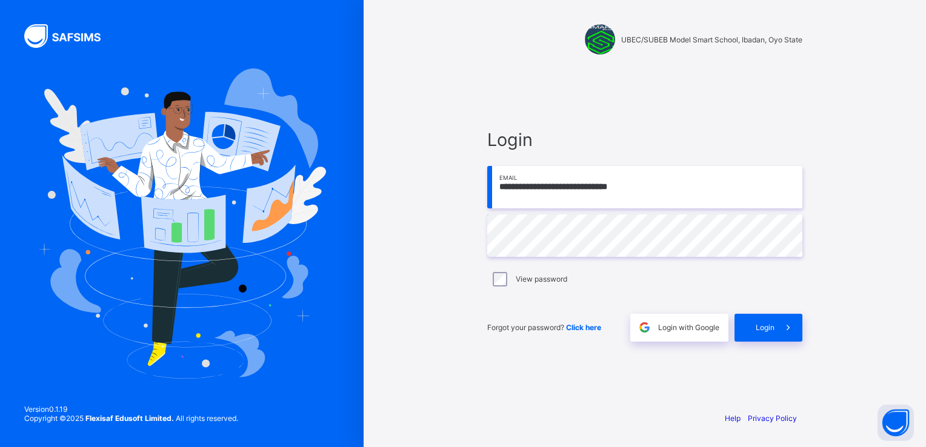
type input "**********"
click at [787, 326] on icon at bounding box center [788, 328] width 13 height 12
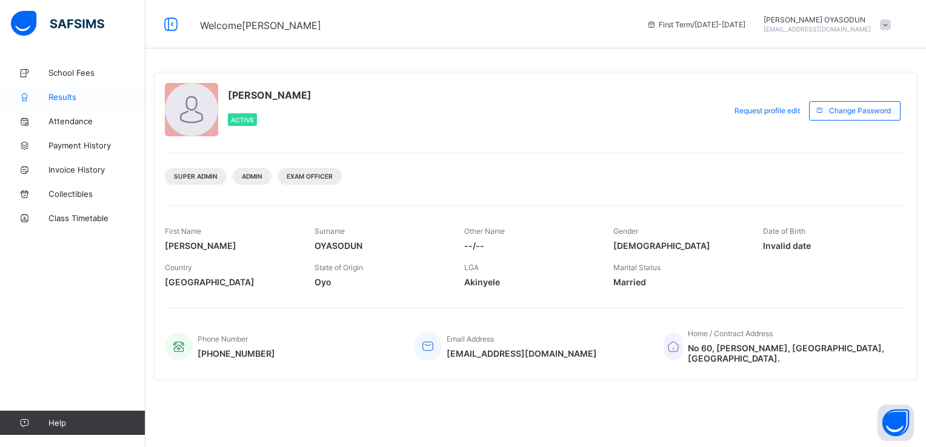
click at [58, 96] on span "Results" at bounding box center [96, 97] width 97 height 10
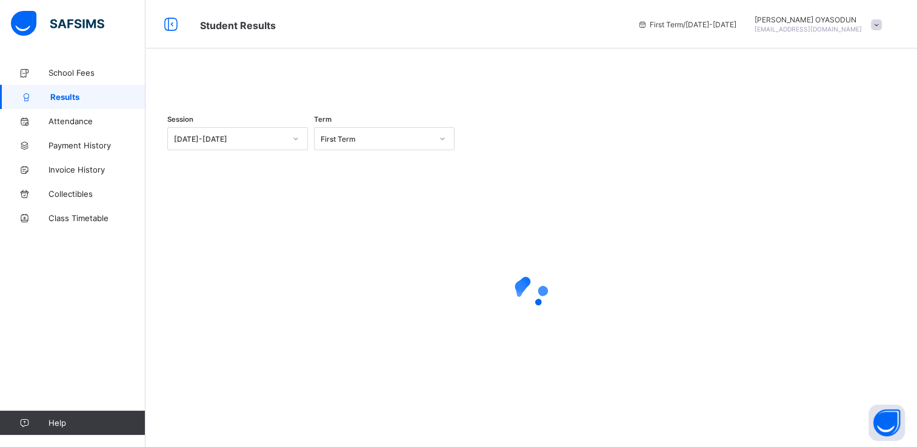
click at [299, 145] on icon at bounding box center [295, 139] width 7 height 12
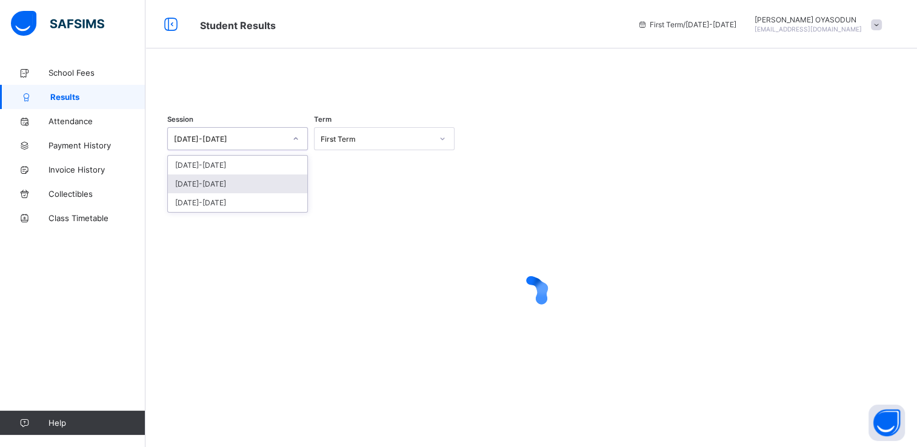
click at [251, 193] on div "[DATE]-[DATE]" at bounding box center [237, 183] width 139 height 19
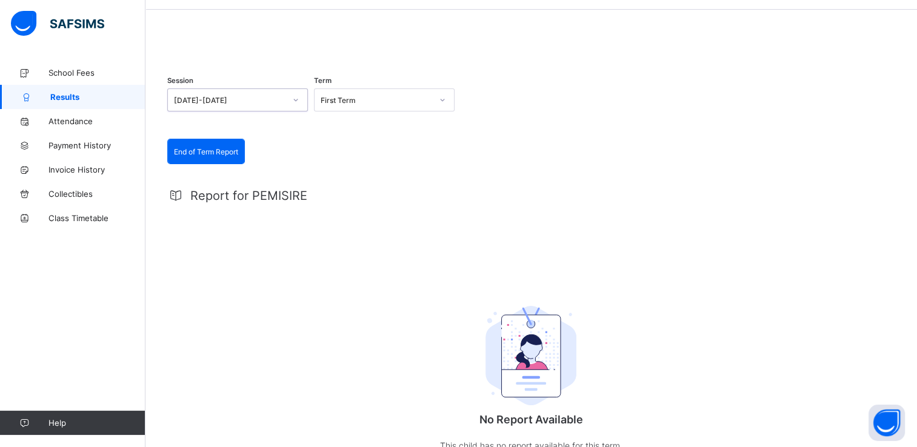
scroll to position [39, 0]
click at [440, 106] on icon at bounding box center [442, 100] width 7 height 12
click at [395, 154] on div "Second Term" at bounding box center [383, 145] width 139 height 19
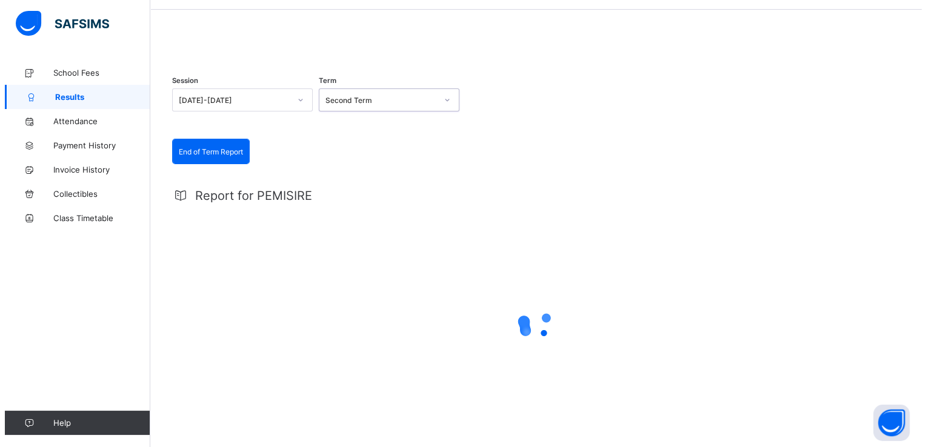
scroll to position [0, 0]
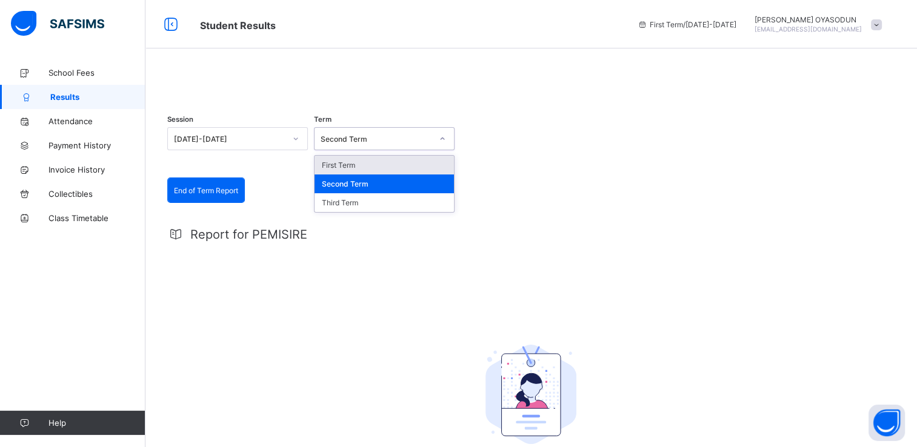
click at [444, 145] on icon at bounding box center [442, 139] width 7 height 12
click at [397, 174] on div "First Term" at bounding box center [383, 165] width 139 height 19
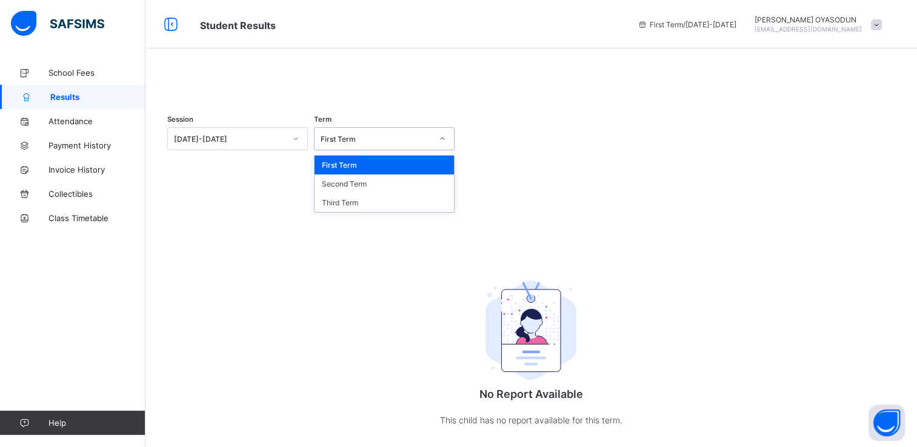
click at [438, 148] on div at bounding box center [442, 138] width 21 height 19
click at [387, 212] on div "Third Term" at bounding box center [383, 202] width 139 height 19
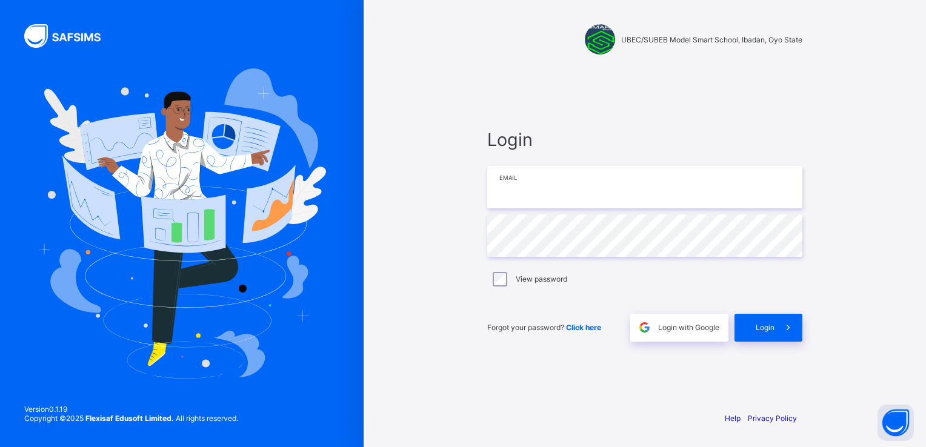
type input "**********"
